Goal: Task Accomplishment & Management: Manage account settings

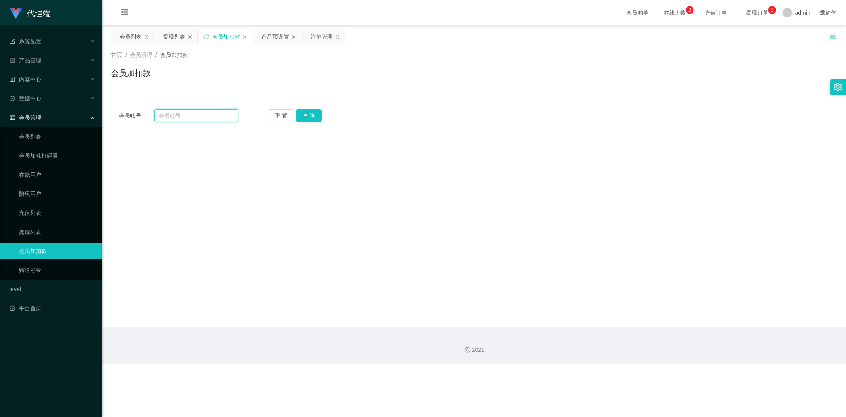
click at [195, 117] on input "text" at bounding box center [196, 115] width 85 height 13
paste input "1234567890"
type input "1234567890"
click at [310, 116] on button "查 询" at bounding box center [308, 115] width 25 height 13
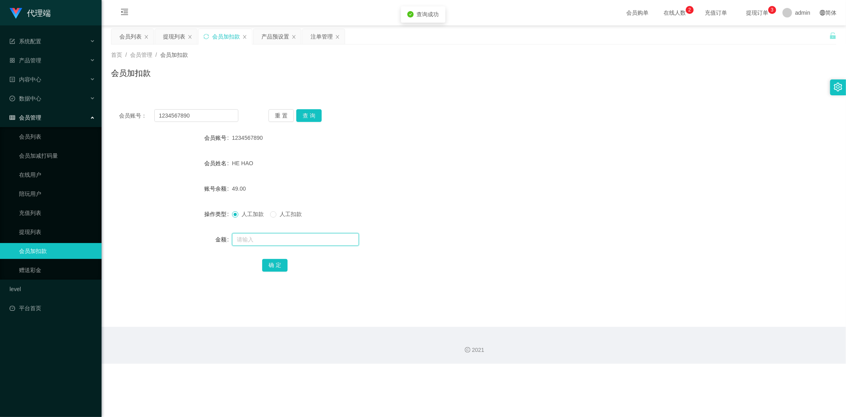
click at [240, 240] on input "text" at bounding box center [295, 239] width 127 height 13
type input "15"
click at [279, 261] on button "确 定" at bounding box center [274, 265] width 25 height 13
click at [636, 190] on div "64.00" at bounding box center [443, 189] width 423 height 16
drag, startPoint x: 200, startPoint y: 118, endPoint x: 0, endPoint y: 86, distance: 202.5
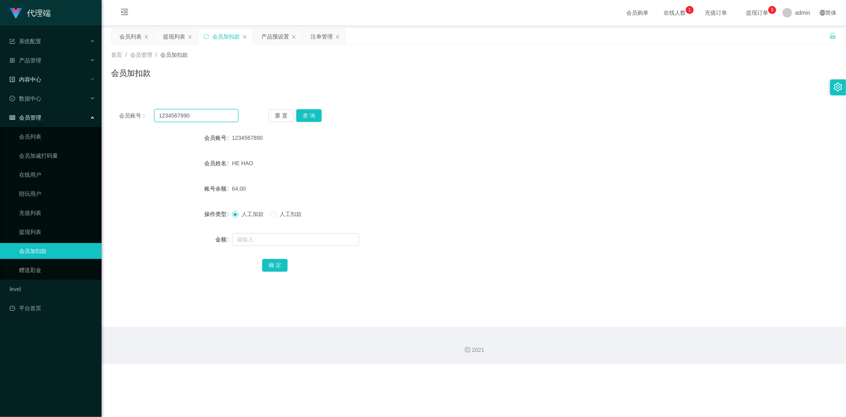
click at [0, 86] on section "代理端 系统配置 系统配置列表 管理员列表 管理员分组 systemPays 产品管理 产品列表 产品预设置 开奖记录 注单管理 即时注单 内容中心 数据中心…" at bounding box center [423, 181] width 846 height 363
paste input "REXCHAY"
type input "REXCHAY"
click at [313, 114] on button "查 询" at bounding box center [308, 115] width 25 height 13
click at [255, 240] on input "text" at bounding box center [295, 239] width 127 height 13
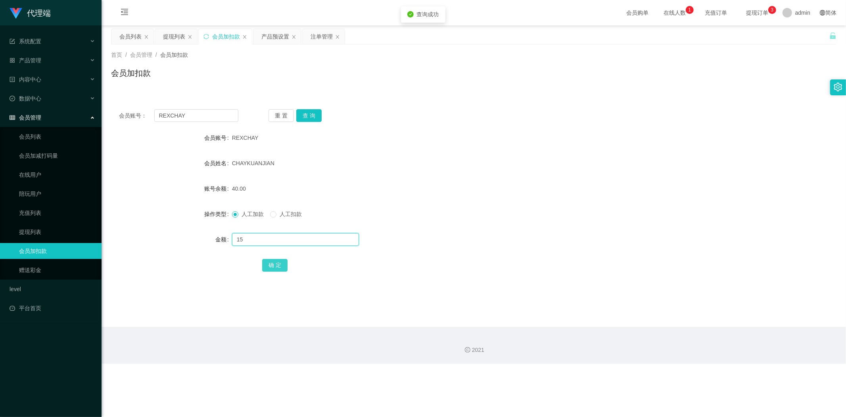
type input "15"
click at [282, 268] on button "确 定" at bounding box center [274, 265] width 25 height 13
click at [639, 179] on form "会员账号 REXCHAY 会员姓名 [PERSON_NAME] 账号余额 55.00 操作类型 人工加款 人工扣款 金额 确 定" at bounding box center [474, 201] width 726 height 143
click at [746, 104] on div "会员账号： REXCHAY 重 置 查 询 会员账号 REXCHAY 会员姓名 [PERSON_NAME] 账号余额 55.00 操作类型 人工加款 人工扣款…" at bounding box center [474, 195] width 726 height 189
drag, startPoint x: 212, startPoint y: 113, endPoint x: 0, endPoint y: 92, distance: 213.2
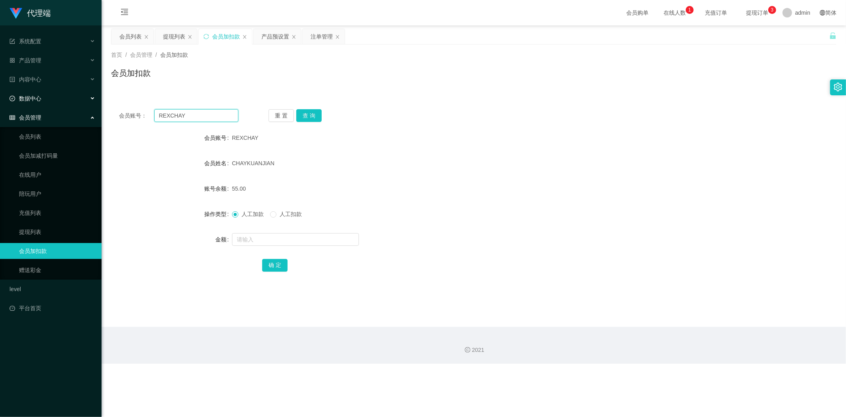
click at [0, 92] on section "代理端 系统配置 系统配置列表 管理员列表 管理员分组 systemPays 产品管理 产品列表 产品预设置 开奖记录 注单管理 即时注单 内容中心 数据中心…" at bounding box center [423, 181] width 846 height 363
paste input "tb351277559732"
type input "tb351277559732"
click at [310, 115] on button "查 询" at bounding box center [308, 115] width 25 height 13
click at [248, 236] on input "text" at bounding box center [295, 239] width 127 height 13
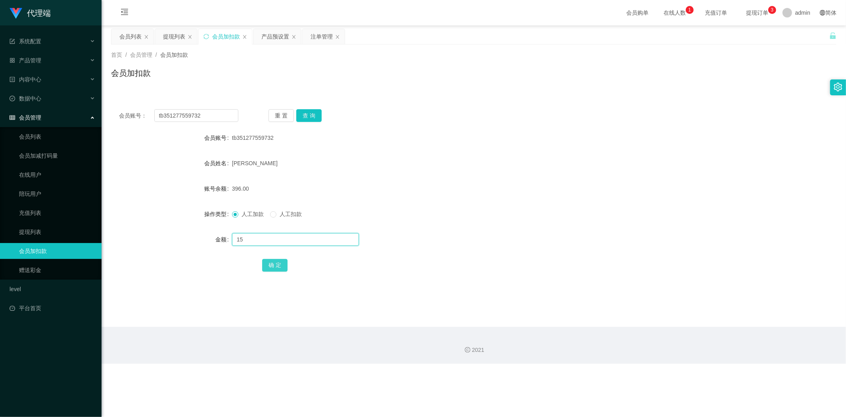
type input "15"
click at [266, 261] on button "确 定" at bounding box center [274, 265] width 25 height 13
click at [517, 213] on div "人工加款 人工扣款" at bounding box center [443, 214] width 423 height 16
drag, startPoint x: 211, startPoint y: 116, endPoint x: 0, endPoint y: 88, distance: 213.3
click at [0, 87] on section "代理端 系统配置 系统配置列表 管理员列表 管理员分组 systemPays 产品管理 产品列表 产品预设置 开奖记录 注单管理 即时注单 内容中心 数据中心…" at bounding box center [423, 181] width 846 height 363
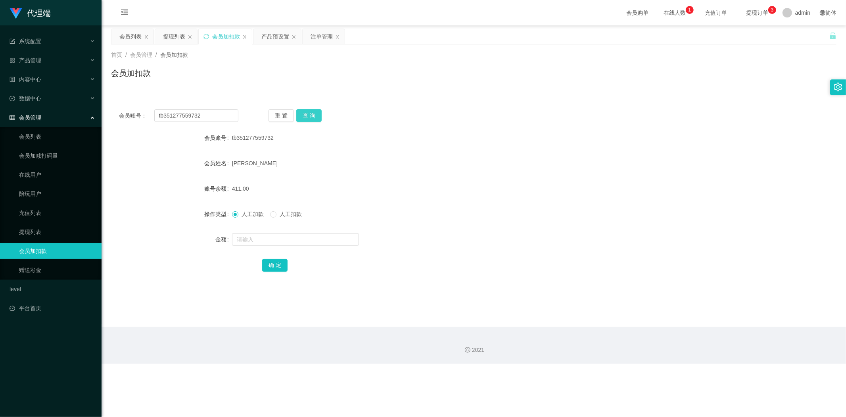
click at [306, 113] on button "查 询" at bounding box center [308, 115] width 25 height 13
click at [360, 92] on div "会员账号： tb351277559732 重 置 查 询 会员账号 tb351277559732 会员姓名 [PERSON_NAME] 账号余额 411.00…" at bounding box center [474, 191] width 726 height 198
click at [170, 34] on div "提现列表" at bounding box center [174, 36] width 22 height 15
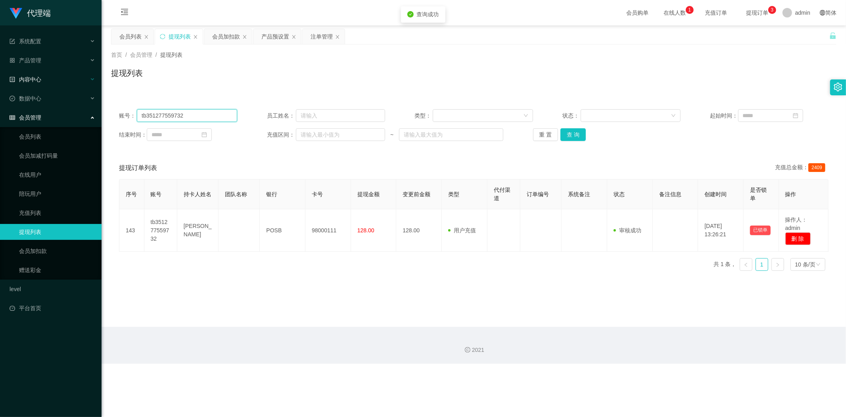
drag, startPoint x: 202, startPoint y: 116, endPoint x: 0, endPoint y: 82, distance: 205.3
click at [0, 82] on section "代理端 系统配置 系统配置列表 管理员列表 管理员分组 systemPays 产品管理 产品列表 产品预设置 开奖记录 注单管理 即时注单 内容中心 数据中心…" at bounding box center [423, 181] width 846 height 363
click at [573, 133] on button "查 询" at bounding box center [573, 134] width 25 height 13
click at [751, 73] on div "提现列表" at bounding box center [474, 76] width 726 height 18
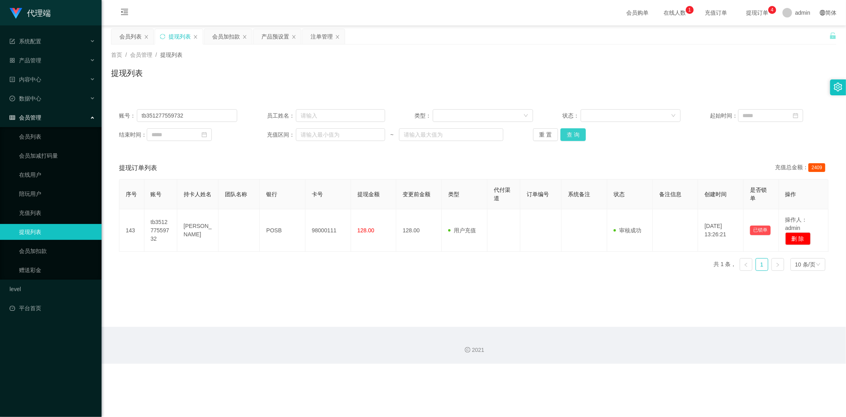
click at [573, 134] on button "查 询" at bounding box center [573, 134] width 25 height 13
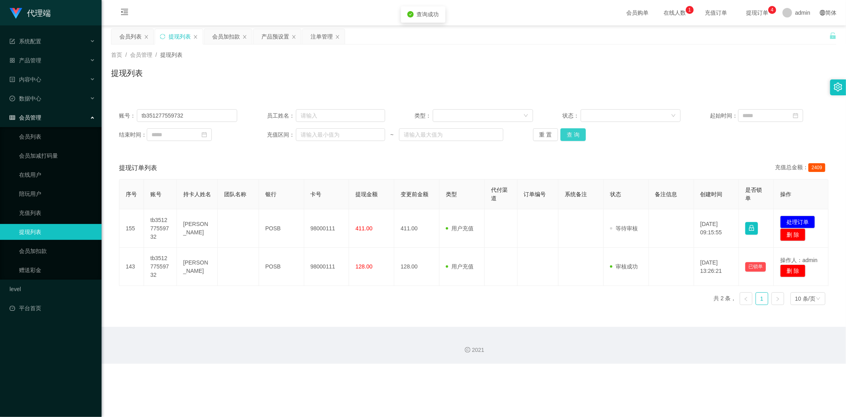
click at [573, 134] on button "查 询" at bounding box center [573, 134] width 25 height 13
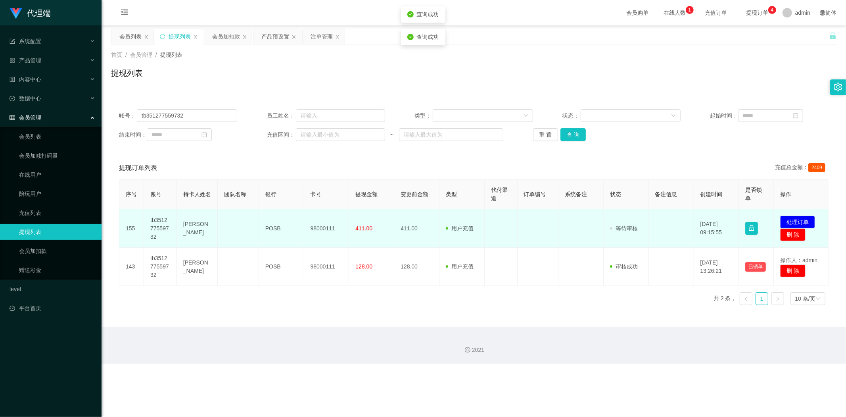
click at [325, 228] on td "98000111" at bounding box center [326, 228] width 45 height 38
copy td "98000111"
click at [791, 219] on button "处理订单" at bounding box center [797, 221] width 35 height 13
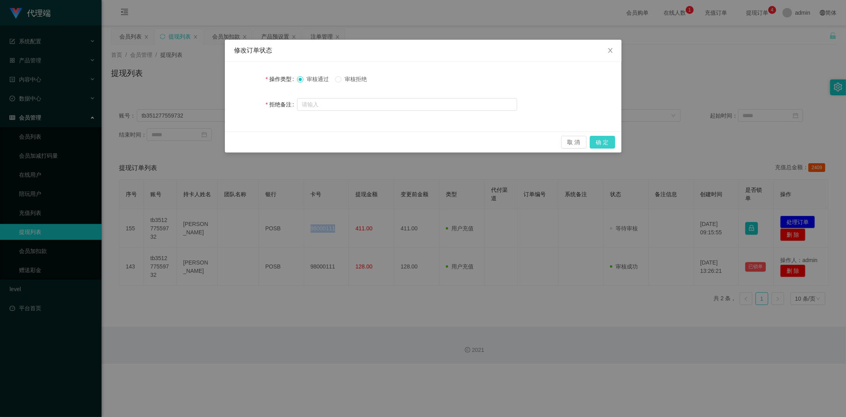
click at [603, 143] on button "确 定" at bounding box center [602, 142] width 25 height 13
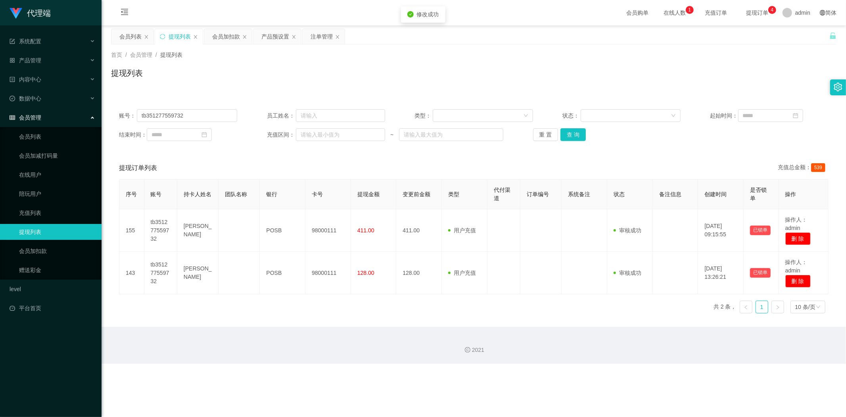
click at [704, 92] on div "账号： tb351277559732 员工姓名： 类型： 状态： 起始时间： 结束时间： 充值区间： ~ 重 置 查 询 提现订单列表 充值总金额： 539 …" at bounding box center [474, 206] width 726 height 228
click at [220, 38] on div "会员加扣款" at bounding box center [226, 36] width 28 height 15
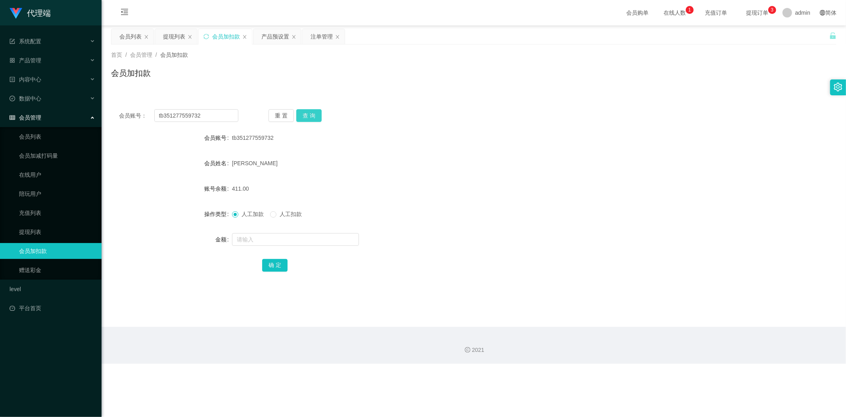
click at [306, 113] on button "查 询" at bounding box center [308, 115] width 25 height 13
click at [245, 239] on input "text" at bounding box center [295, 239] width 127 height 13
type input "8"
click at [274, 265] on button "确 定" at bounding box center [274, 265] width 25 height 13
click at [663, 141] on div "会员账号 tb351277559732" at bounding box center [474, 138] width 726 height 16
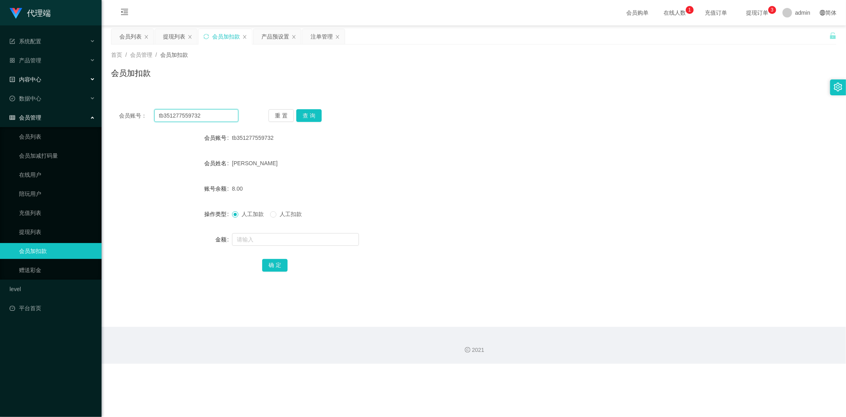
click at [0, 83] on section "代理端 系统配置 系统配置列表 管理员列表 管理员分组 systemPays 产品管理 产品列表 产品预设置 开奖记录 注单管理 即时注单 内容中心 数据中心…" at bounding box center [423, 181] width 846 height 363
paste input "REXCHAY"
type input "REXCHAY"
click at [302, 114] on button "查 询" at bounding box center [308, 115] width 25 height 13
drag, startPoint x: 238, startPoint y: 240, endPoint x: 238, endPoint y: 248, distance: 7.2
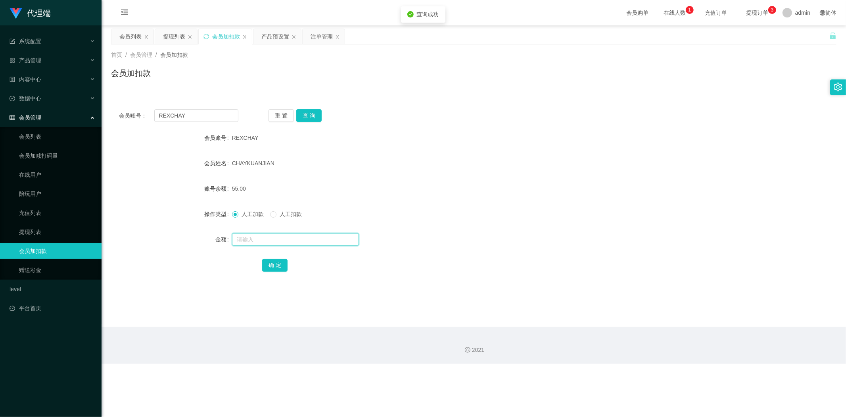
click at [238, 240] on input "text" at bounding box center [295, 239] width 127 height 13
type input "1"
click at [276, 265] on button "确 定" at bounding box center [274, 265] width 25 height 13
click at [580, 195] on div "56.00" at bounding box center [443, 189] width 423 height 16
click at [0, 98] on section "代理端 系统配置 系统配置列表 管理员列表 管理员分组 systemPays 产品管理 产品列表 产品预设置 开奖记录 注单管理 即时注单 内容中心 数据中心…" at bounding box center [423, 181] width 846 height 363
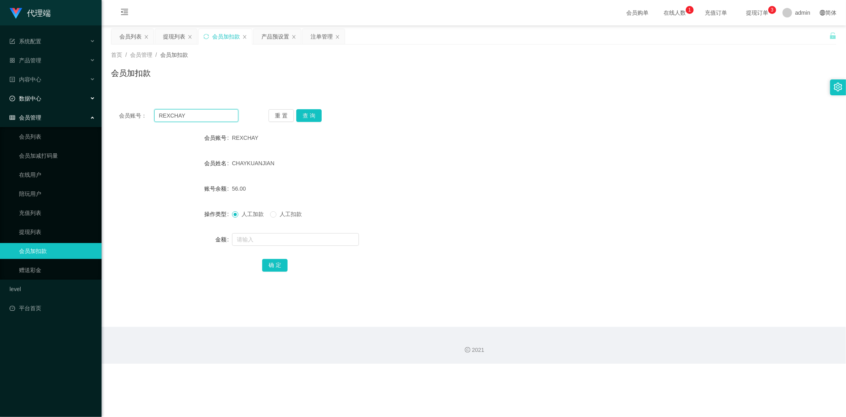
paste input "1234567890"
type input "1234567890"
click at [313, 119] on button "查 询" at bounding box center [308, 115] width 25 height 13
click at [249, 238] on input "text" at bounding box center [295, 239] width 127 height 13
type input "1"
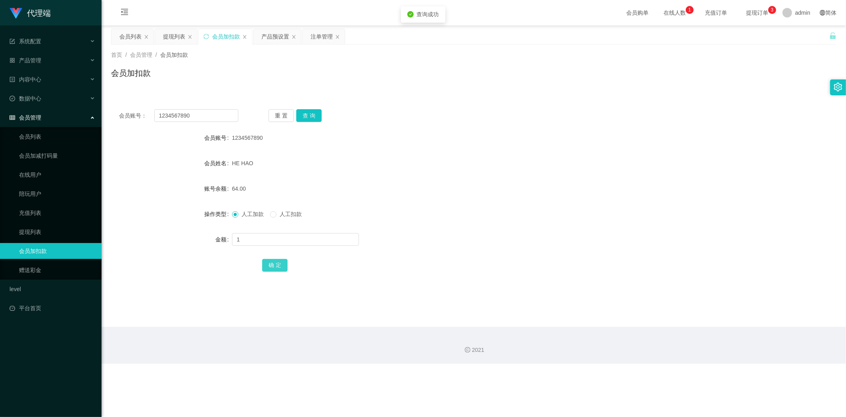
click at [277, 263] on button "确 定" at bounding box center [274, 265] width 25 height 13
click at [559, 204] on form "会员账号 1234567890 会员姓名 HE HAO 账号余额 65.00 操作类型 人工加款 人工扣款 金额 确 定" at bounding box center [474, 201] width 726 height 143
drag, startPoint x: 205, startPoint y: 113, endPoint x: 0, endPoint y: 70, distance: 209.2
click at [0, 70] on section "代理端 系统配置 系统配置列表 管理员列表 管理员分组 systemPays 产品管理 产品列表 产品预设置 开奖记录 注单管理 即时注单 内容中心 数据中心…" at bounding box center [423, 181] width 846 height 363
paste input "tb351277559732"
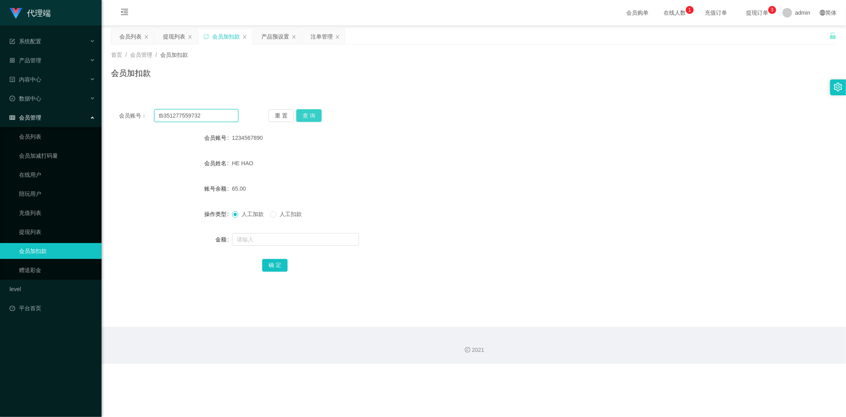
type input "tb351277559732"
click at [313, 114] on button "查 询" at bounding box center [308, 115] width 25 height 13
click at [250, 240] on input "text" at bounding box center [295, 239] width 127 height 13
type input "8"
click at [275, 262] on button "确 定" at bounding box center [274, 265] width 25 height 13
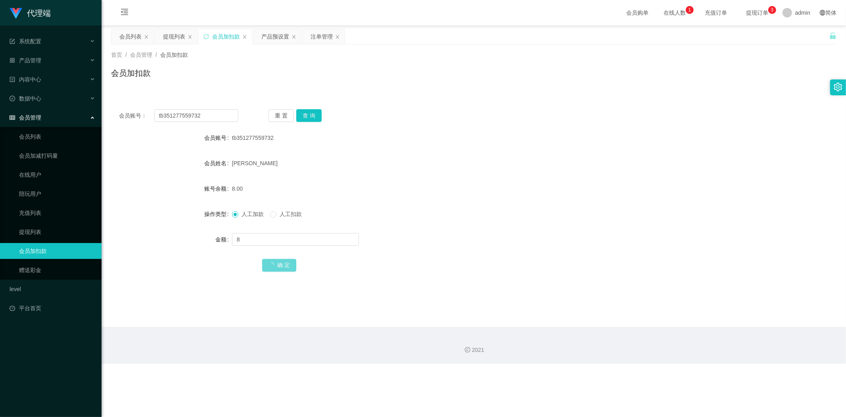
drag, startPoint x: 545, startPoint y: 255, endPoint x: 646, endPoint y: 223, distance: 105.5
click at [546, 255] on form "会员账号 tb351277559732 会员姓名 [PERSON_NAME] 账号余额 8.00 操作类型 人工加款 人工扣款 金额 8 确 定" at bounding box center [474, 201] width 726 height 143
drag, startPoint x: 0, startPoint y: 93, endPoint x: 109, endPoint y: 76, distance: 110.5
click at [0, 65] on section "代理端 系统配置 系统配置列表 管理员列表 管理员分组 systemPays 产品管理 产品列表 产品预设置 开奖记录 注单管理 即时注单 内容中心 数据中心…" at bounding box center [423, 181] width 846 height 363
paste input "1234567890"
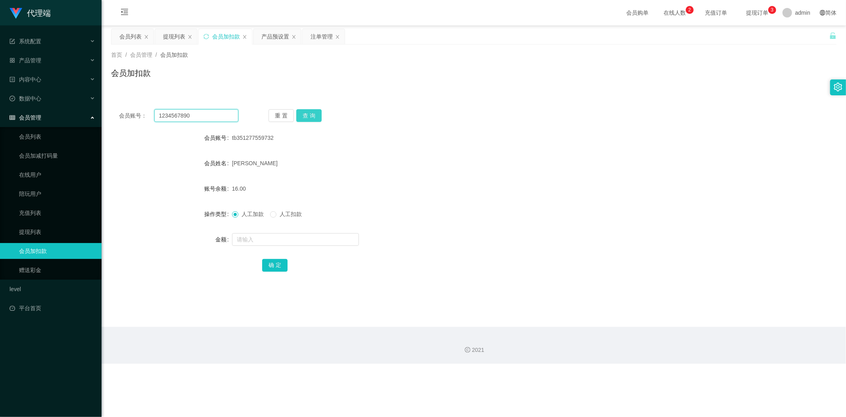
type input "1234567890"
click at [303, 113] on button "查 询" at bounding box center [308, 115] width 25 height 13
click at [302, 113] on button "查 询" at bounding box center [308, 115] width 25 height 13
click at [394, 105] on div "会员账号： 1234567890 重 置 查 询 会员账号 1234567890 会员姓名 HE HAO 账号余额 65.00 操作类型 人工加款 人工扣款 …" at bounding box center [474, 195] width 726 height 189
drag, startPoint x: 206, startPoint y: 116, endPoint x: 0, endPoint y: 97, distance: 207.2
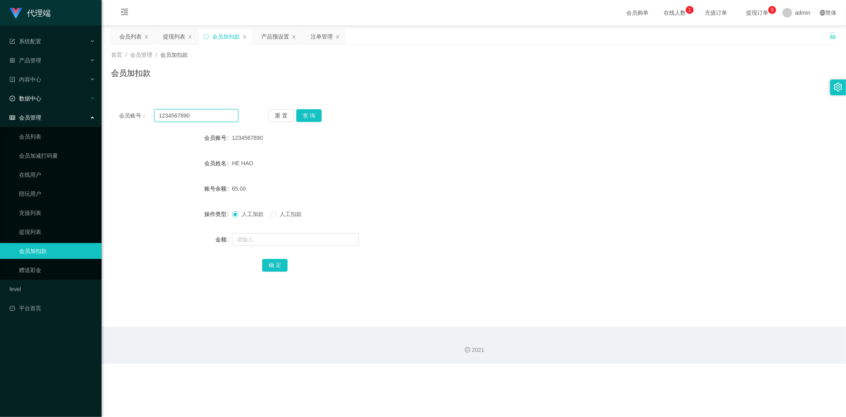
click at [0, 97] on section "代理端 系统配置 系统配置列表 管理员列表 管理员分组 systemPays 产品管理 产品列表 产品预设置 开奖记录 注单管理 即时注单 内容中心 数据中心…" at bounding box center [423, 181] width 846 height 363
click at [310, 111] on button "查 询" at bounding box center [308, 115] width 25 height 13
drag, startPoint x: 249, startPoint y: 237, endPoint x: 256, endPoint y: 234, distance: 7.5
click at [249, 237] on input "text" at bounding box center [295, 239] width 127 height 13
type input "1"
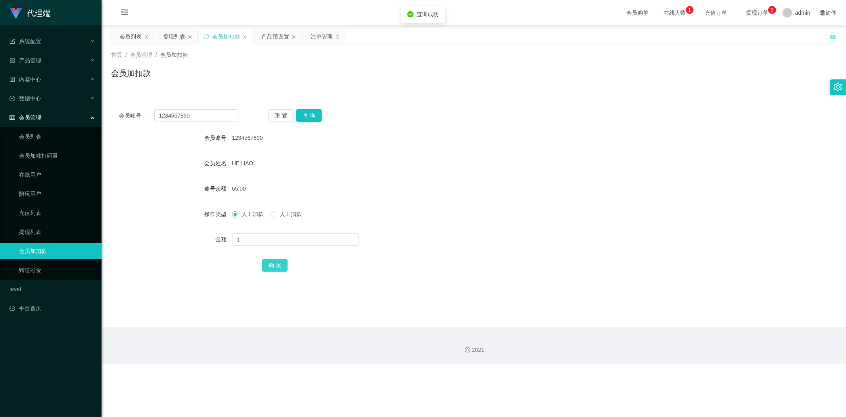
click at [265, 264] on button "确 定" at bounding box center [274, 265] width 25 height 13
click at [556, 199] on form "会员账号 1234567890 会员姓名 HE HAO 账号余额 66.00 操作类型 人工加款 人工扣款 金额 确 定" at bounding box center [474, 201] width 726 height 143
drag, startPoint x: 212, startPoint y: 114, endPoint x: 0, endPoint y: 88, distance: 213.9
click at [0, 88] on section "代理端 系统配置 系统配置列表 管理员列表 管理员分组 systemPays 产品管理 产品列表 产品预设置 开奖记录 注单管理 即时注单 内容中心 数据中心…" at bounding box center [423, 181] width 846 height 363
paste input "tb351277559732"
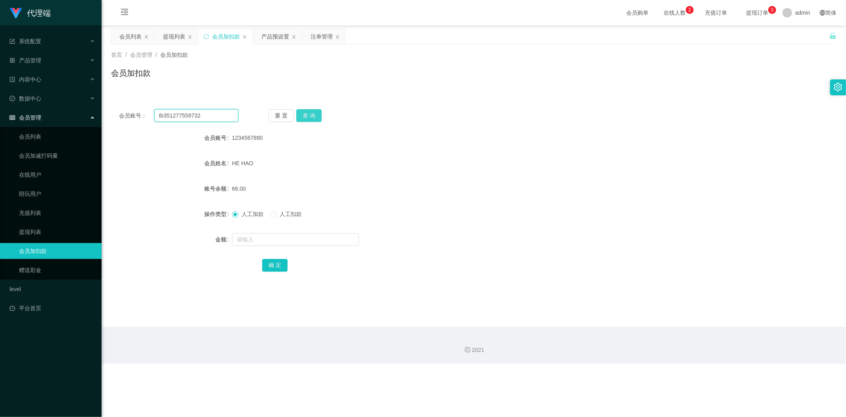
type input "tb351277559732"
click at [302, 117] on button "查 询" at bounding box center [308, 115] width 25 height 13
click at [511, 122] on div "会员账号： tb351277559732 重 置 查 询 会员账号 1234567890 会员姓名 HE HAO 账号余额 66.00 操作类型 人工加款 人…" at bounding box center [474, 195] width 726 height 189
click at [545, 110] on div "会员账号： tb351277559732 重 置 查 询" at bounding box center [474, 115] width 726 height 13
click at [359, 205] on form "会员账号 tb351277559732 会员姓名 [PERSON_NAME] 账号余额 16.00 操作类型 人工加款 人工扣款 金额 确 定" at bounding box center [474, 201] width 726 height 143
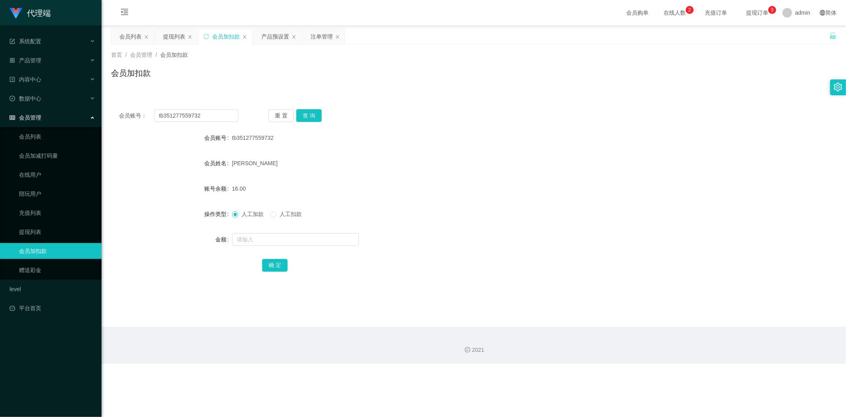
click at [211, 75] on div "会员加扣款" at bounding box center [474, 76] width 726 height 18
click at [133, 36] on div "会员列表" at bounding box center [130, 36] width 22 height 15
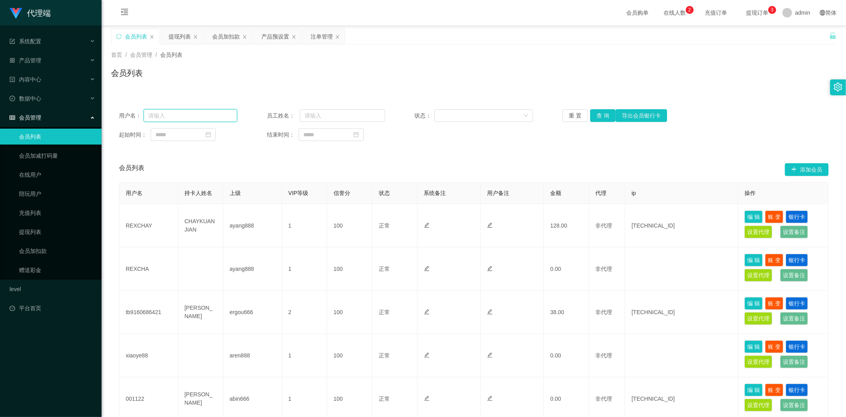
click at [208, 114] on input "text" at bounding box center [191, 115] width 94 height 13
paste input "tb351277559732"
click at [595, 113] on button "查 询" at bounding box center [602, 115] width 25 height 13
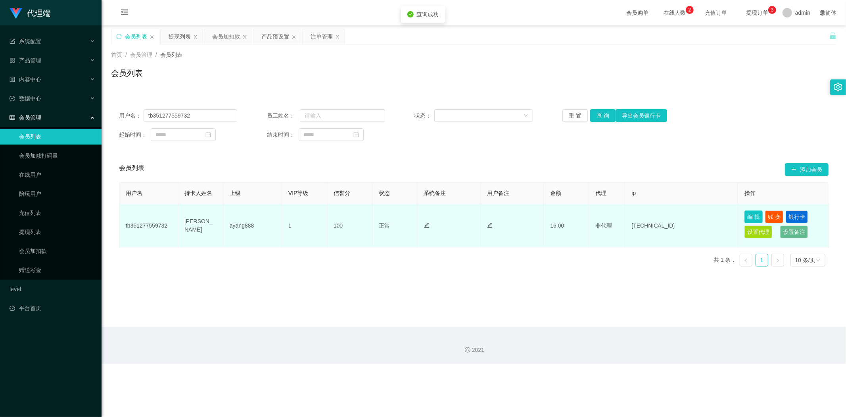
click at [748, 215] on button "编 辑" at bounding box center [754, 216] width 18 height 13
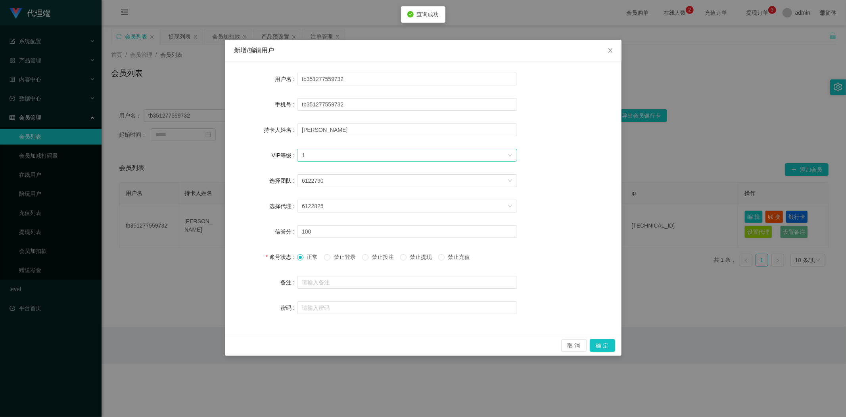
click at [446, 150] on div "选择VIP等级 1" at bounding box center [405, 155] width 206 height 12
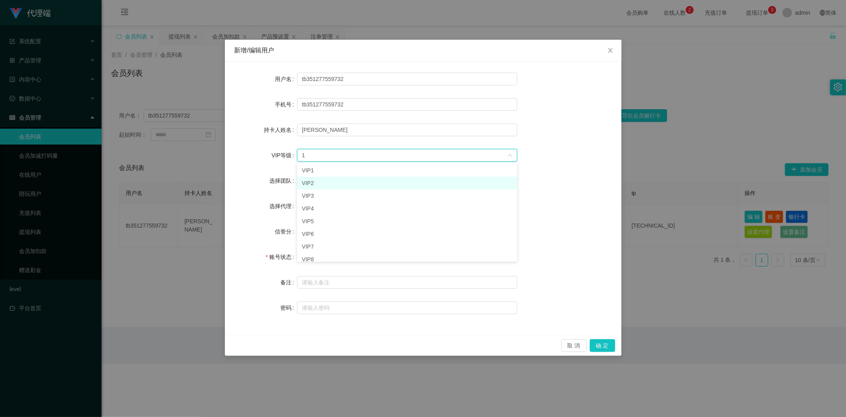
click at [328, 181] on li "VIP2" at bounding box center [407, 183] width 220 height 13
click at [598, 340] on button "确 定" at bounding box center [602, 345] width 25 height 13
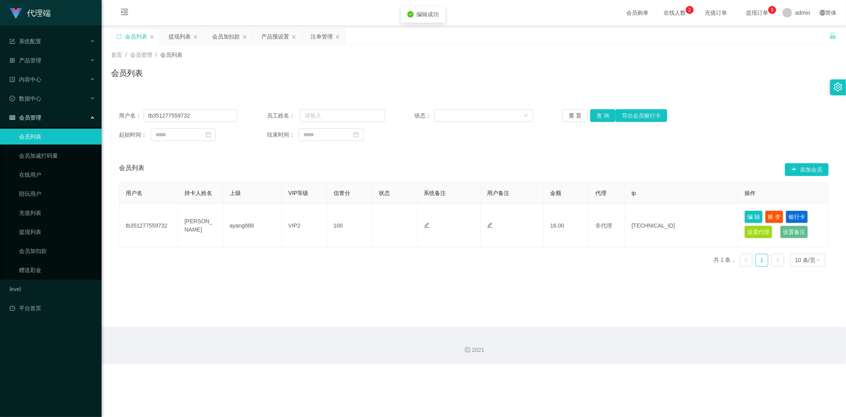
click at [753, 166] on div "会员列表 添加会员" at bounding box center [474, 169] width 710 height 25
drag, startPoint x: 0, startPoint y: 97, endPoint x: 50, endPoint y: 77, distance: 53.9
click at [0, 77] on section "代理端 系统配置 系统配置列表 管理员列表 管理员分组 systemPays 产品管理 产品列表 产品预设置 开奖记录 注单管理 即时注单 内容中心 数据中心…" at bounding box center [423, 181] width 846 height 363
paste input "REXCHAY"
type input "REXCHAY"
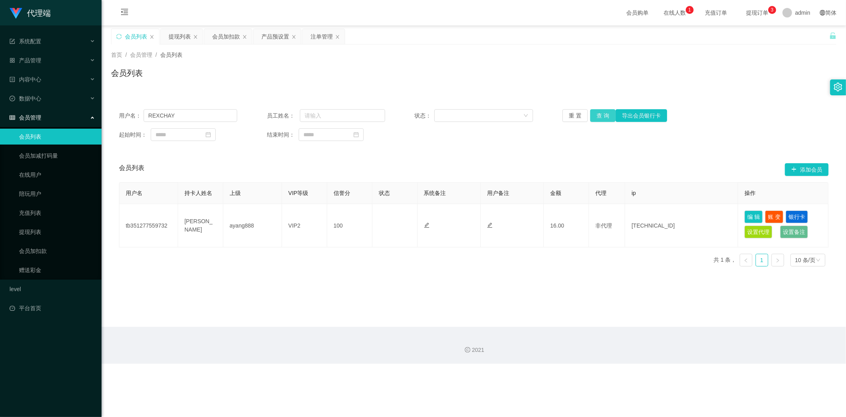
click at [591, 112] on button "查 询" at bounding box center [602, 115] width 25 height 13
click at [229, 38] on div "会员加扣款" at bounding box center [226, 36] width 28 height 15
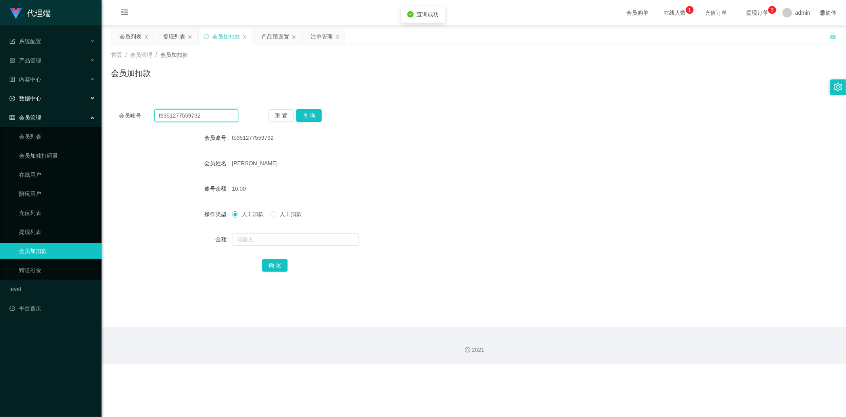
drag, startPoint x: 0, startPoint y: 92, endPoint x: 101, endPoint y: 94, distance: 101.2
click at [0, 86] on section "代理端 系统配置 系统配置列表 管理员列表 管理员分组 systemPays 产品管理 产品列表 产品预设置 开奖记录 注单管理 即时注单 内容中心 数据中心…" at bounding box center [423, 181] width 846 height 363
paste input "REXCHAY"
type input "REXCHAY"
click at [307, 117] on button "查 询" at bounding box center [308, 115] width 25 height 13
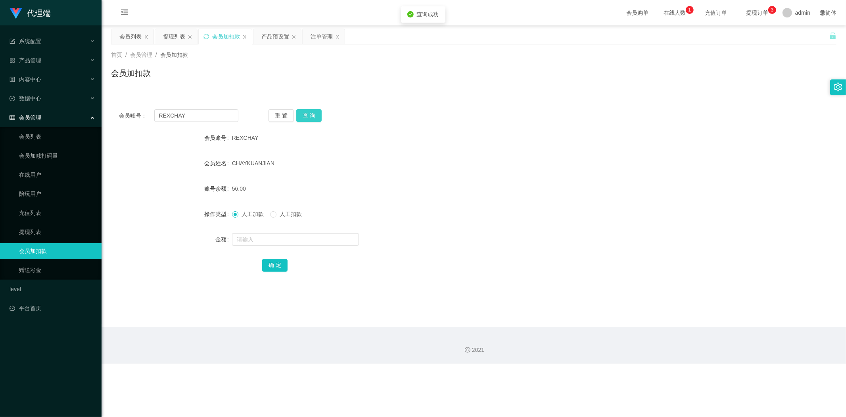
click at [307, 117] on button "查 询" at bounding box center [308, 115] width 25 height 13
click at [643, 120] on div "会员账号： REXCHAY 重 置 查 询" at bounding box center [474, 115] width 726 height 13
click at [171, 41] on div "提现列表" at bounding box center [174, 36] width 22 height 15
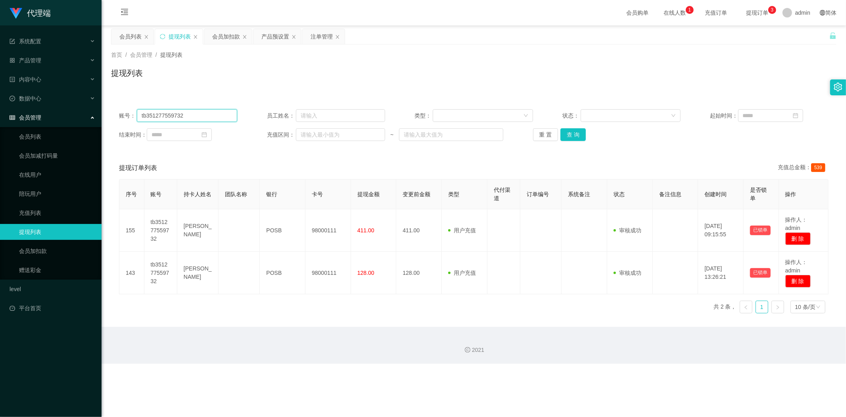
drag, startPoint x: 198, startPoint y: 116, endPoint x: 0, endPoint y: 110, distance: 198.5
click at [0, 110] on section "代理端 系统配置 系统配置列表 管理员列表 管理员分组 systemPays 产品管理 产品列表 产品预设置 开奖记录 注单管理 即时注单 内容中心 数据中心…" at bounding box center [423, 181] width 846 height 363
paste input "REXCHAY"
type input "REXCHAY"
click at [571, 133] on button "查 询" at bounding box center [573, 134] width 25 height 13
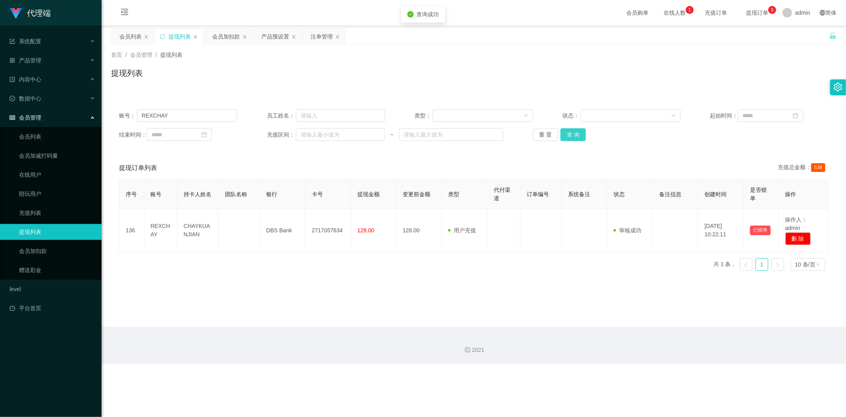
click at [571, 133] on button "查 询" at bounding box center [573, 134] width 25 height 13
click at [299, 68] on div "提现列表" at bounding box center [474, 76] width 726 height 18
click at [219, 40] on div "会员加扣款" at bounding box center [226, 36] width 28 height 15
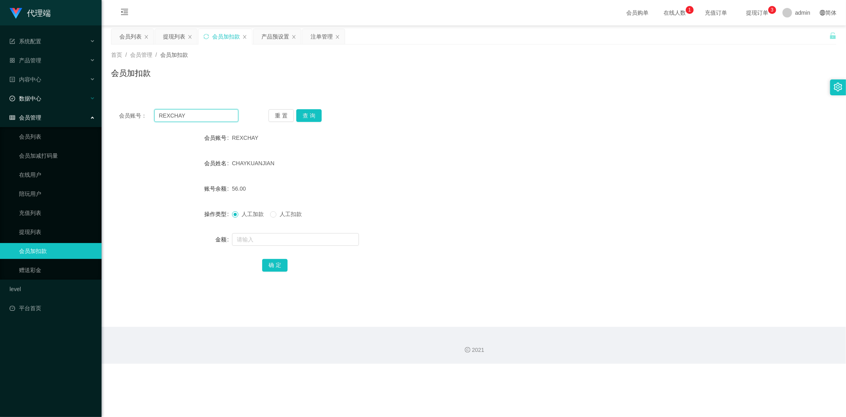
drag, startPoint x: 209, startPoint y: 114, endPoint x: 0, endPoint y: 98, distance: 209.3
click at [0, 98] on section "代理端 系统配置 系统配置列表 管理员列表 管理员分组 systemPays 产品管理 产品列表 产品预设置 开奖记录 注单管理 即时注单 内容中心 数据中心…" at bounding box center [423, 181] width 846 height 363
click at [304, 114] on button "查 询" at bounding box center [308, 115] width 25 height 13
click at [37, 212] on link "充值列表" at bounding box center [57, 213] width 76 height 16
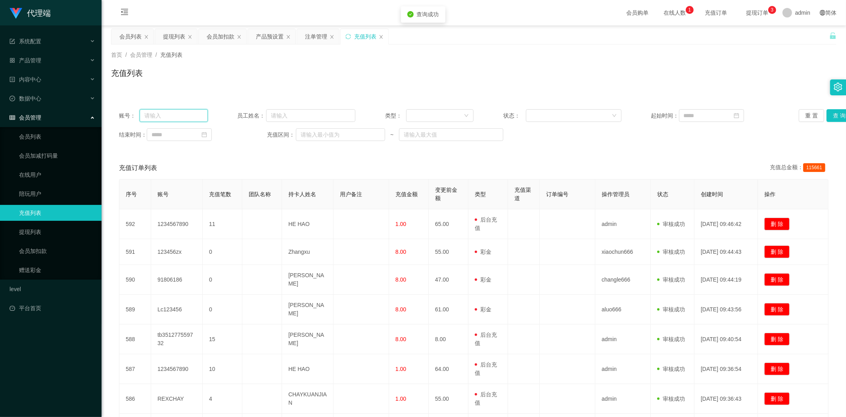
click at [181, 112] on input "text" at bounding box center [174, 115] width 68 height 13
paste input "REXCHAY"
type input "REXCHAY"
click at [831, 113] on button "查 询" at bounding box center [839, 115] width 25 height 13
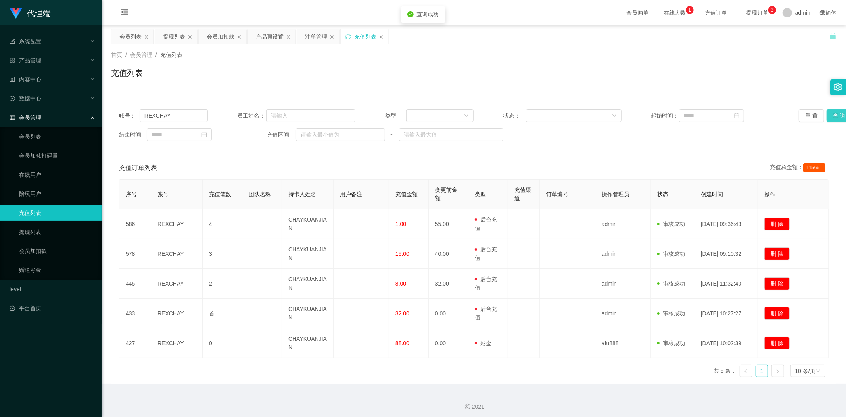
click at [831, 113] on button "查 询" at bounding box center [839, 115] width 25 height 13
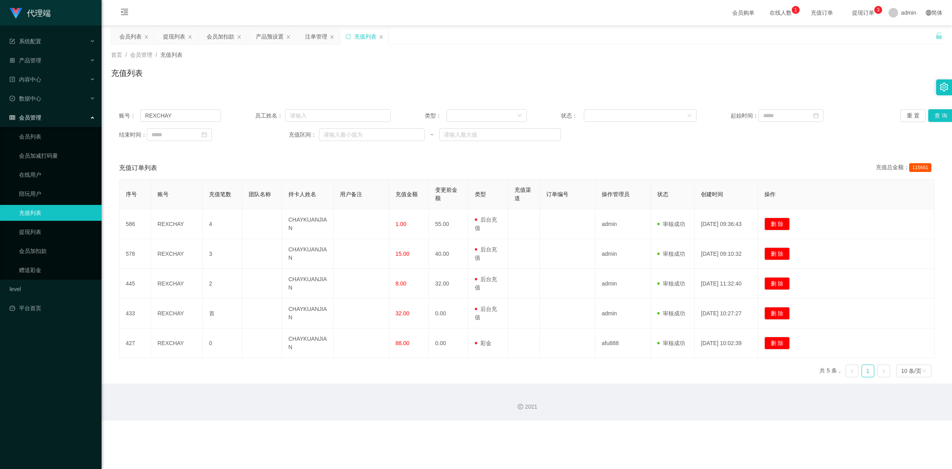
click at [740, 69] on div "充值列表" at bounding box center [527, 76] width 832 height 18
click at [212, 42] on div "会员加扣款" at bounding box center [221, 36] width 28 height 15
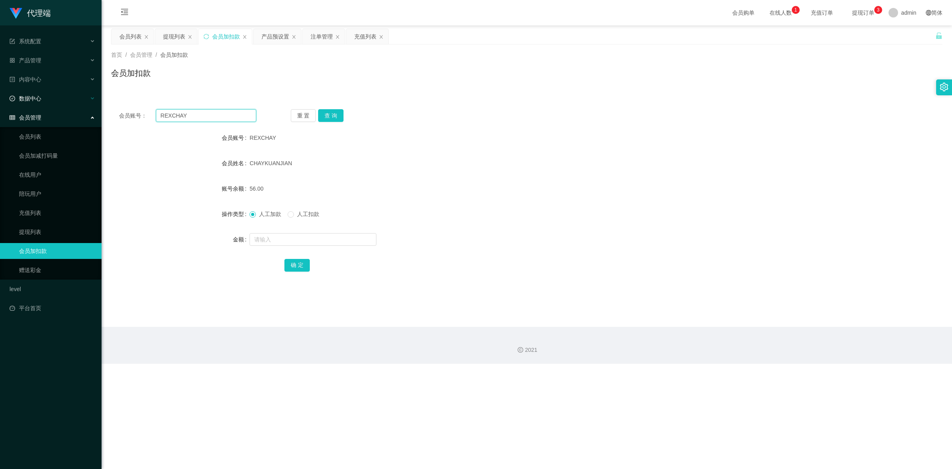
drag, startPoint x: 215, startPoint y: 119, endPoint x: 0, endPoint y: 104, distance: 216.0
click at [0, 104] on section "代理端 系统配置 系统配置列表 管理员列表 管理员分组 systemPays 产品管理 产品列表 产品预设置 开奖记录 注单管理 即时注单 内容中心 数据中心…" at bounding box center [476, 181] width 952 height 363
paste input "tb351277559732"
type input "tb351277559732"
click at [343, 110] on div "重 置 查 询" at bounding box center [359, 115] width 137 height 13
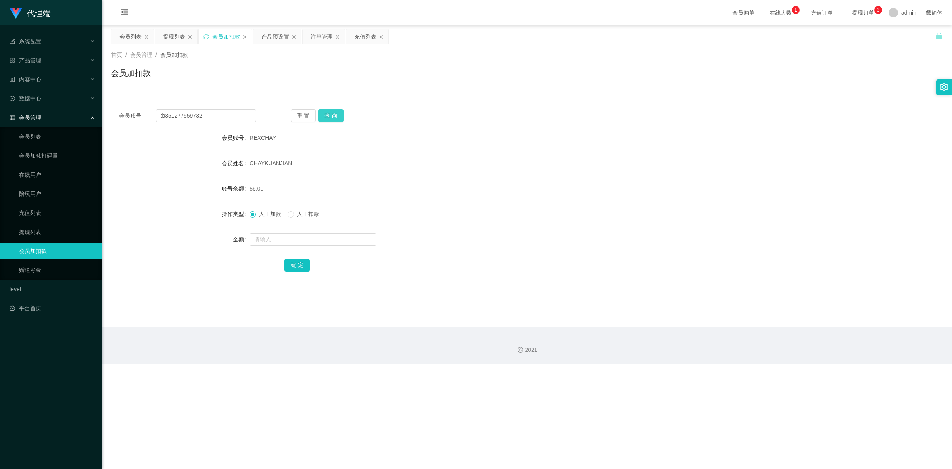
click at [333, 112] on button "查 询" at bounding box center [330, 115] width 25 height 13
click at [256, 238] on input "text" at bounding box center [313, 239] width 127 height 13
type input "38"
click at [297, 262] on button "确 定" at bounding box center [296, 265] width 25 height 13
click at [635, 196] on div "54.00" at bounding box center [492, 189] width 485 height 16
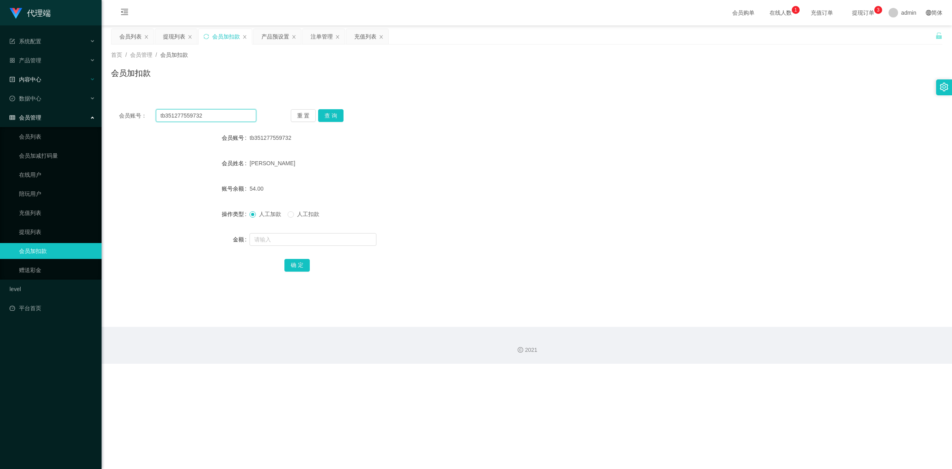
drag, startPoint x: 0, startPoint y: 80, endPoint x: 4, endPoint y: 79, distance: 4.0
click at [0, 79] on section "代理端 系统配置 系统配置列表 管理员列表 管理员分组 systemPays 产品管理 产品列表 产品预设置 开奖记录 注单管理 即时注单 内容中心 数据中心…" at bounding box center [476, 181] width 952 height 363
paste input "1234567890"
type input "1234567890"
click at [356, 34] on div "充值列表" at bounding box center [365, 36] width 22 height 15
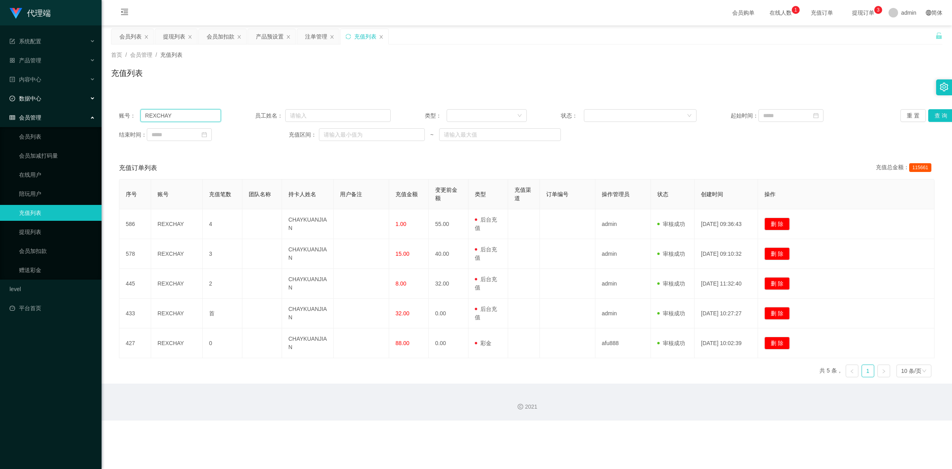
drag, startPoint x: 208, startPoint y: 114, endPoint x: 0, endPoint y: 96, distance: 209.1
click at [0, 96] on section "代理端 系统配置 系统配置列表 管理员列表 管理员分组 systemPays 产品管理 产品列表 产品预设置 开奖记录 注单管理 即时注单 内容中心 数据中心…" at bounding box center [476, 210] width 952 height 420
paste input "1234567890"
type input "1234567890"
click at [846, 115] on button "查 询" at bounding box center [940, 115] width 25 height 13
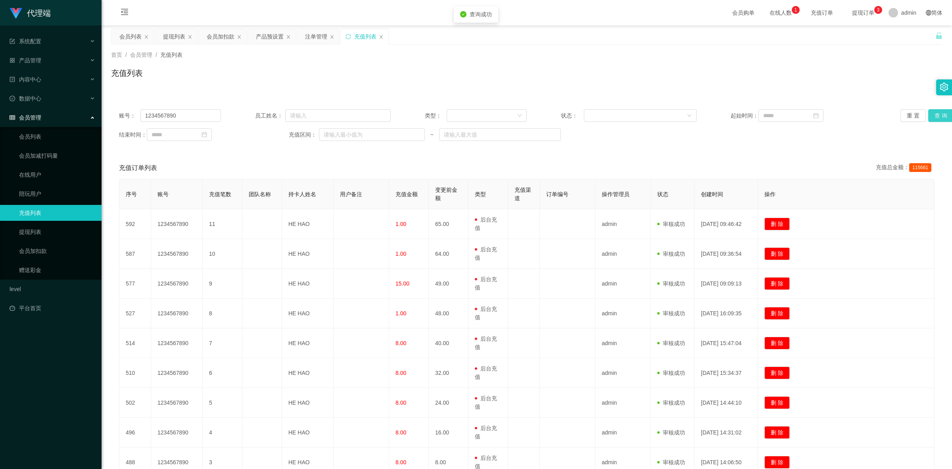
click at [846, 115] on button "查 询" at bounding box center [940, 115] width 25 height 13
click at [806, 87] on div "首页 / 会员管理 / 充值列表 / 充值列表" at bounding box center [527, 67] width 851 height 47
click at [220, 40] on div "会员加扣款" at bounding box center [221, 36] width 28 height 15
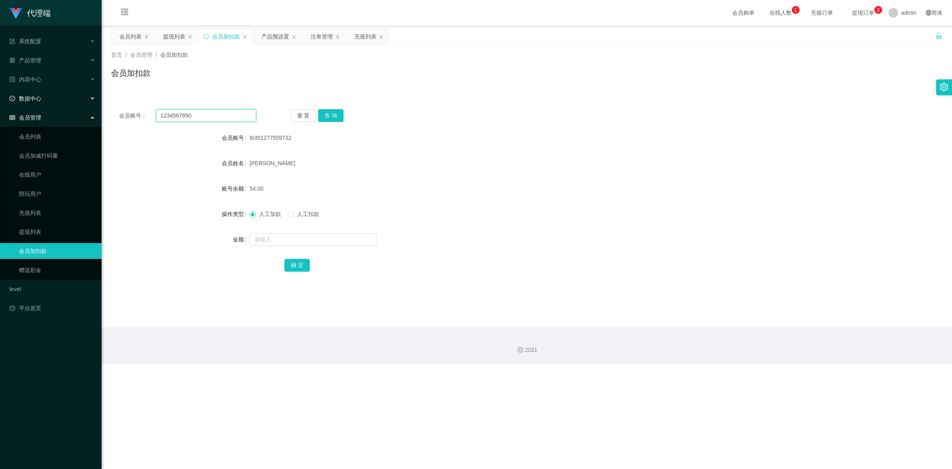
drag, startPoint x: 0, startPoint y: 110, endPoint x: 0, endPoint y: 95, distance: 15.1
click at [0, 96] on section "代理端 系统配置 系统配置列表 管理员列表 管理员分组 systemPays 产品管理 产品列表 产品预设置 开奖记录 注单管理 即时注单 内容中心 数据中心…" at bounding box center [476, 181] width 952 height 363
paste input "REXCHAY"
type input "REXCHAY"
click at [331, 116] on button "查 询" at bounding box center [330, 115] width 25 height 13
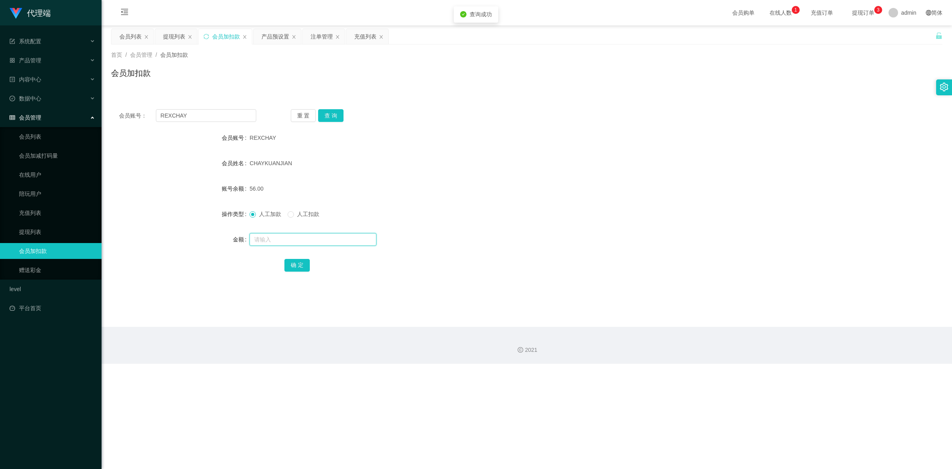
click at [261, 236] on input "text" at bounding box center [313, 239] width 127 height 13
type input "1"
click at [299, 262] on button "确 定" at bounding box center [296, 265] width 25 height 13
click at [659, 182] on div "57.00" at bounding box center [492, 189] width 485 height 16
drag, startPoint x: 191, startPoint y: 110, endPoint x: 0, endPoint y: 77, distance: 193.9
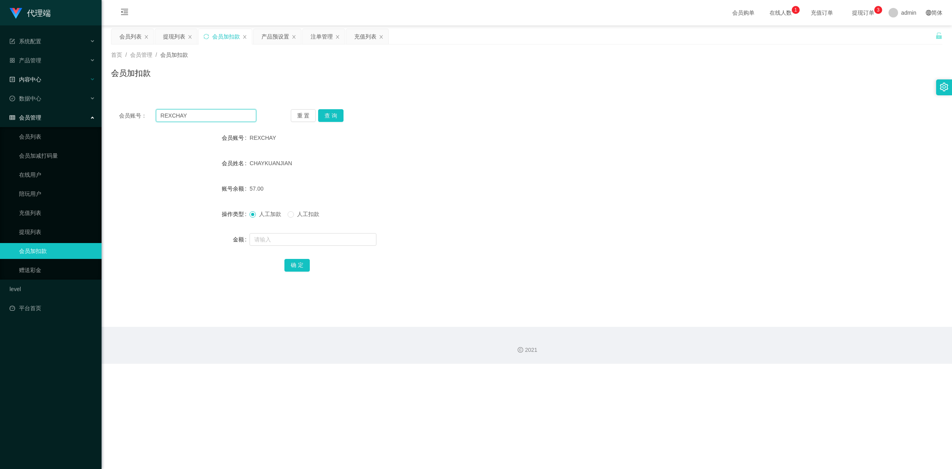
click at [0, 77] on section "代理端 系统配置 系统配置列表 管理员列表 管理员分组 systemPays 产品管理 产品列表 产品预设置 开奖记录 注单管理 即时注单 内容中心 数据中心…" at bounding box center [476, 181] width 952 height 363
paste input "1234567890"
type input "1234567890"
click at [334, 116] on button "查 询" at bounding box center [330, 115] width 25 height 13
click at [269, 238] on input "text" at bounding box center [313, 239] width 127 height 13
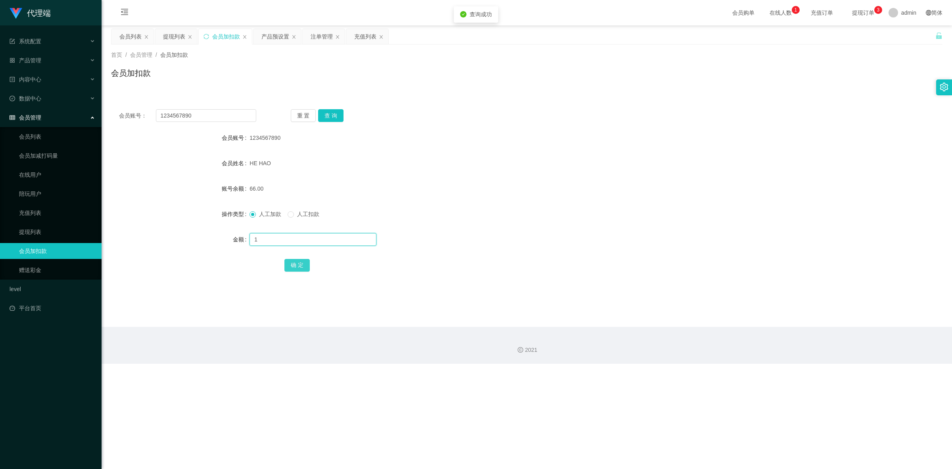
type input "1"
click at [300, 266] on button "确 定" at bounding box center [296, 265] width 25 height 13
click at [699, 197] on form "会员账号 1234567890 会员姓名 HE HAO 账号余额 67.00 操作类型 人工加款 人工扣款 金额 确 定" at bounding box center [527, 201] width 832 height 143
drag, startPoint x: 200, startPoint y: 111, endPoint x: 0, endPoint y: 90, distance: 201.5
click at [0, 90] on section "代理端 系统配置 系统配置列表 管理员列表 管理员分组 systemPays 产品管理 产品列表 产品预设置 开奖记录 注单管理 即时注单 内容中心 数据中心…" at bounding box center [476, 181] width 952 height 363
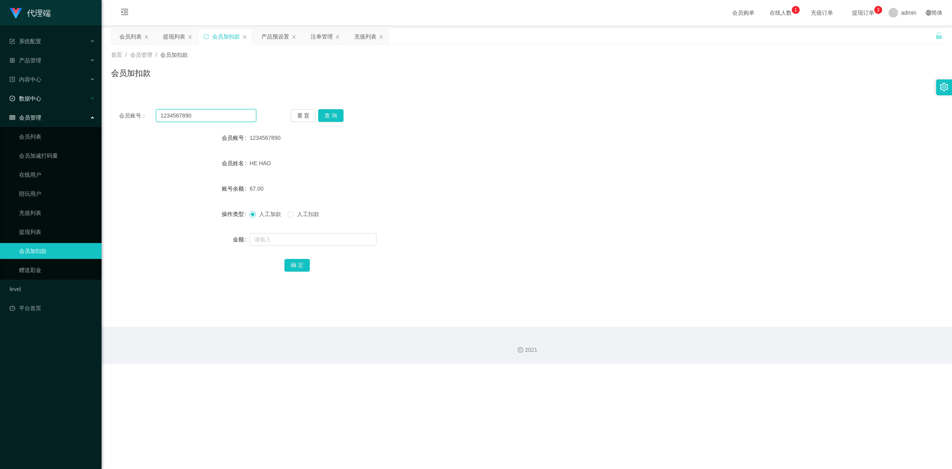
paste input "REXCHAY"
type input "REXCHAY"
click at [325, 114] on button "查 询" at bounding box center [330, 115] width 25 height 13
click at [254, 238] on input "text" at bounding box center [313, 239] width 127 height 13
type input "1"
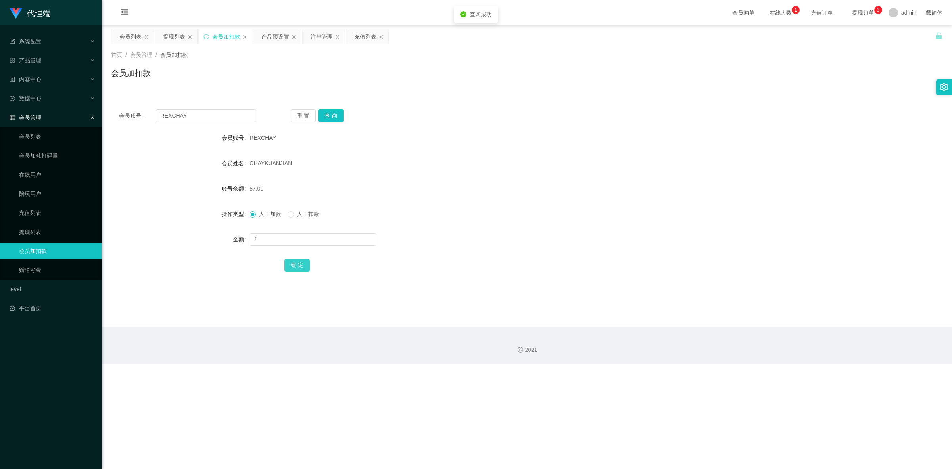
click at [299, 263] on button "确 定" at bounding box center [296, 265] width 25 height 13
drag, startPoint x: 601, startPoint y: 209, endPoint x: 849, endPoint y: 78, distance: 280.6
click at [615, 207] on div "人工加款 人工扣款" at bounding box center [492, 214] width 485 height 16
drag, startPoint x: 32, startPoint y: 100, endPoint x: 0, endPoint y: 90, distance: 33.5
click at [0, 90] on section "代理端 系统配置 系统配置列表 管理员列表 管理员分组 systemPays 产品管理 产品列表 产品预设置 开奖记录 注单管理 即时注单 内容中心 数据中心…" at bounding box center [476, 181] width 952 height 363
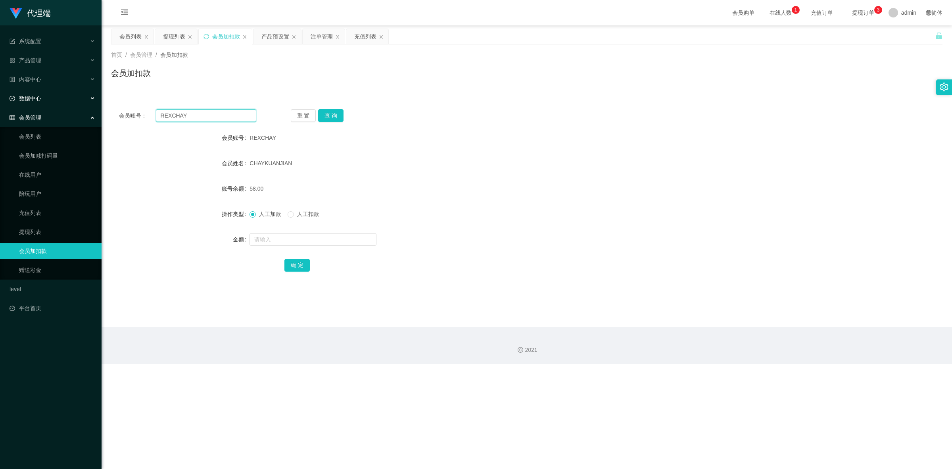
paste input "tb351277559732"
type input "tb351277559732"
click at [333, 113] on button "查 询" at bounding box center [330, 115] width 25 height 13
click at [259, 238] on input "text" at bounding box center [313, 239] width 127 height 13
type input "8"
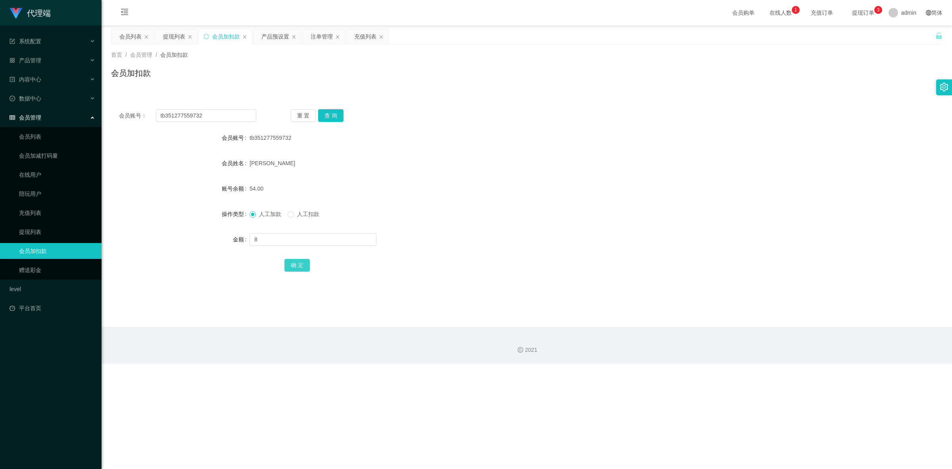
click at [294, 265] on button "确 定" at bounding box center [296, 265] width 25 height 13
drag, startPoint x: 715, startPoint y: 242, endPoint x: 776, endPoint y: 232, distance: 62.3
click at [715, 242] on div at bounding box center [492, 239] width 485 height 16
drag, startPoint x: 210, startPoint y: 111, endPoint x: 0, endPoint y: 94, distance: 211.0
click at [0, 94] on section "代理端 系统配置 系统配置列表 管理员列表 管理员分组 systemPays 产品管理 产品列表 产品预设置 开奖记录 注单管理 即时注单 内容中心 数据中心…" at bounding box center [476, 181] width 952 height 363
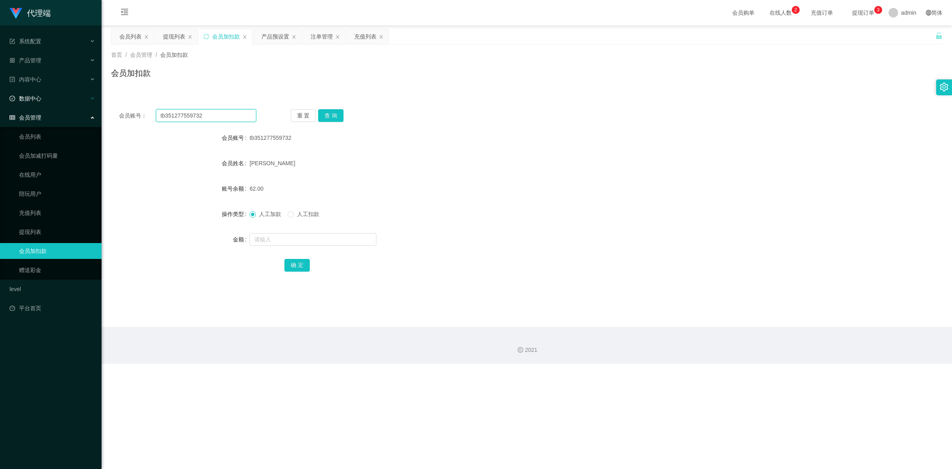
paste input "REXCHAY"
type input "REXCHAY"
click at [332, 115] on button "查 询" at bounding box center [330, 115] width 25 height 13
click at [273, 238] on input "text" at bounding box center [313, 239] width 127 height 13
type input "1"
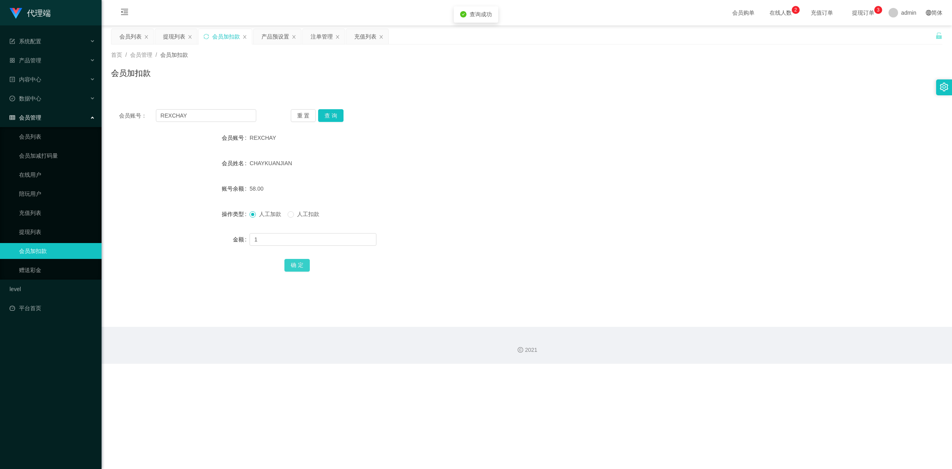
click at [296, 265] on button "确 定" at bounding box center [296, 265] width 25 height 13
click at [582, 202] on form "会员账号 REXCHAY 会员姓名 [PERSON_NAME] 账号余额 58.00 操作类型 人工加款 人工扣款 金额 1 确 定" at bounding box center [527, 201] width 832 height 143
click at [167, 404] on div "代理端 系统配置 系统配置列表 管理员列表 管理员分组 systemPays 产品管理 产品列表 产品预设置 开奖记录 注单管理 即时注单 内容中心 数据中心…" at bounding box center [476, 234] width 952 height 469
click at [161, 296] on main "关闭左侧 关闭右侧 关闭其它 刷新页面 会员列表 提现列表 会员加扣款 产品预设置 注单管理 充值列表 首页 / 会员管理 / 会员加扣款 / 会员加扣款 会…" at bounding box center [527, 175] width 851 height 301
click at [223, 76] on div "会员加扣款" at bounding box center [527, 76] width 832 height 18
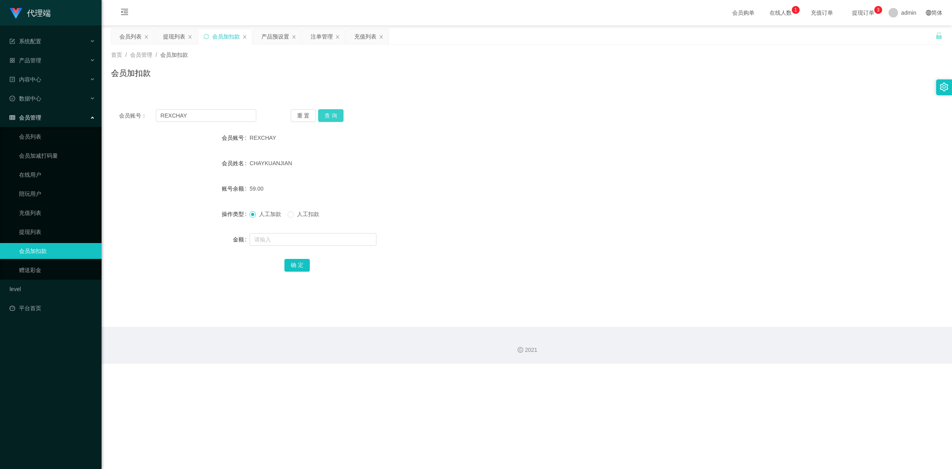
click at [323, 113] on button "查 询" at bounding box center [330, 115] width 25 height 13
click at [618, 108] on div "会员账号： REXCHAY 重 置 查 询 会员账号 REXCHAY 会员姓名 [PERSON_NAME] 账号余额 59.00 操作类型 人工加款 人工扣款…" at bounding box center [527, 195] width 832 height 189
drag, startPoint x: 142, startPoint y: 115, endPoint x: 0, endPoint y: 105, distance: 142.4
click at [0, 105] on section "代理端 系统配置 系统配置列表 管理员列表 管理员分组 systemPays 产品管理 产品列表 产品预设置 开奖记录 注单管理 即时注单 内容中心 数据中心…" at bounding box center [476, 181] width 952 height 363
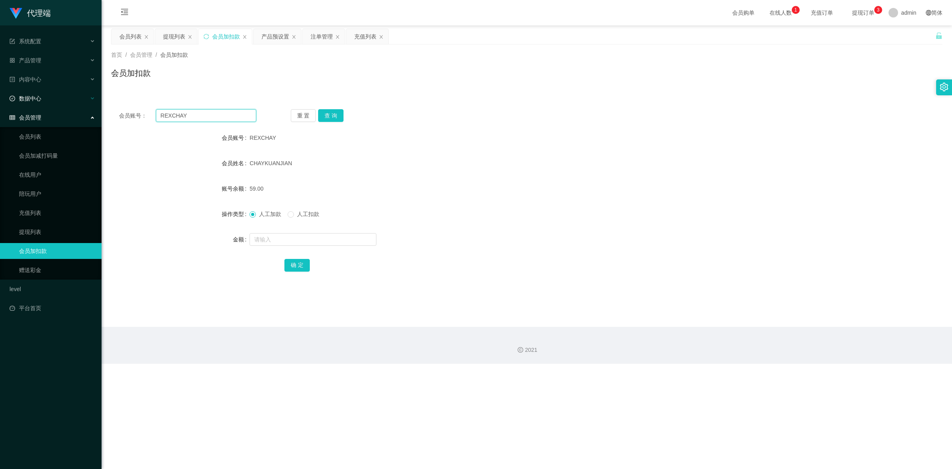
paste input "1234567890"
type input "1234567890"
click at [329, 113] on button "查 询" at bounding box center [330, 115] width 25 height 13
click at [334, 113] on button "查 询" at bounding box center [330, 115] width 25 height 13
drag, startPoint x: 98, startPoint y: 103, endPoint x: 77, endPoint y: 102, distance: 20.7
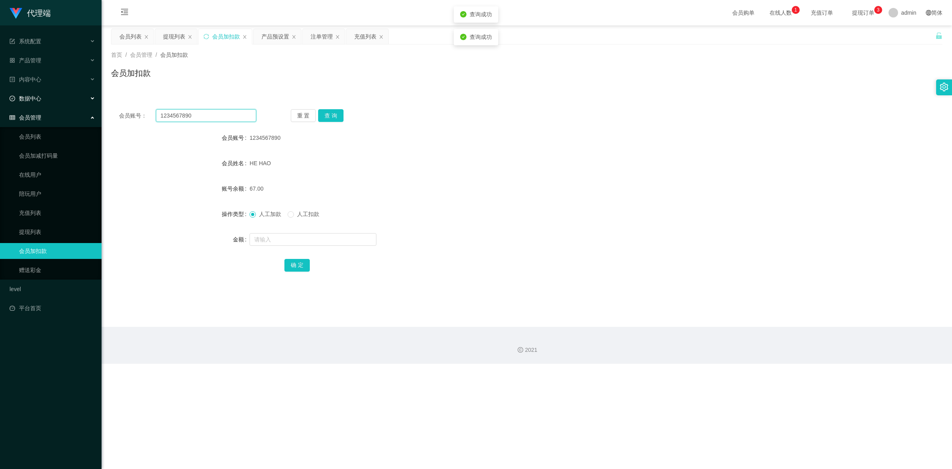
click at [77, 102] on section "代理端 系统配置 系统配置列表 管理员列表 管理员分组 systemPays 产品管理 产品列表 产品预设置 开奖记录 注单管理 即时注单 内容中心 数据中心…" at bounding box center [476, 181] width 952 height 363
click at [268, 241] on input "text" at bounding box center [313, 239] width 127 height 13
type input "1"
click at [295, 263] on button "确 定" at bounding box center [296, 265] width 25 height 13
click at [565, 209] on div "人工加款 人工扣款" at bounding box center [492, 214] width 485 height 16
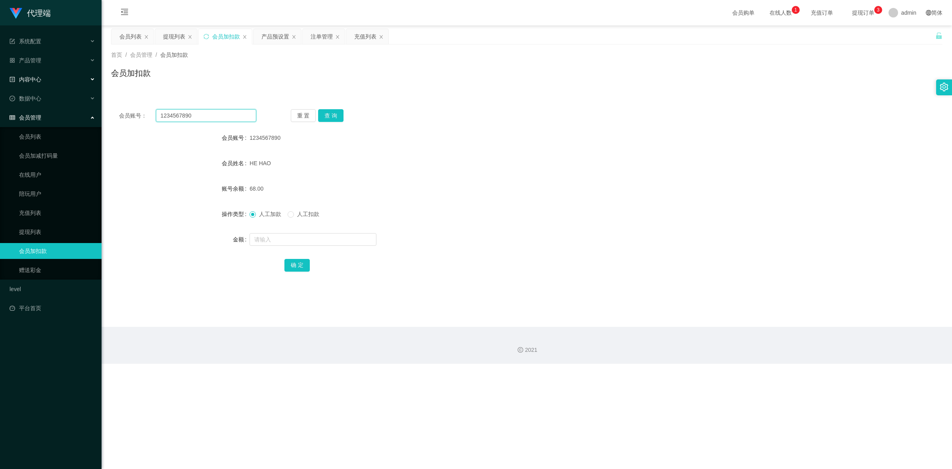
drag, startPoint x: 211, startPoint y: 111, endPoint x: 0, endPoint y: 75, distance: 213.7
click at [0, 75] on section "代理端 系统配置 系统配置列表 管理员列表 管理员分组 systemPays 产品管理 产品列表 产品预设置 开奖记录 注单管理 即时注单 内容中心 数据中心…" at bounding box center [476, 181] width 952 height 363
paste input "REXCHAY"
type input "REXCHAY"
click at [323, 116] on button "查 询" at bounding box center [330, 115] width 25 height 13
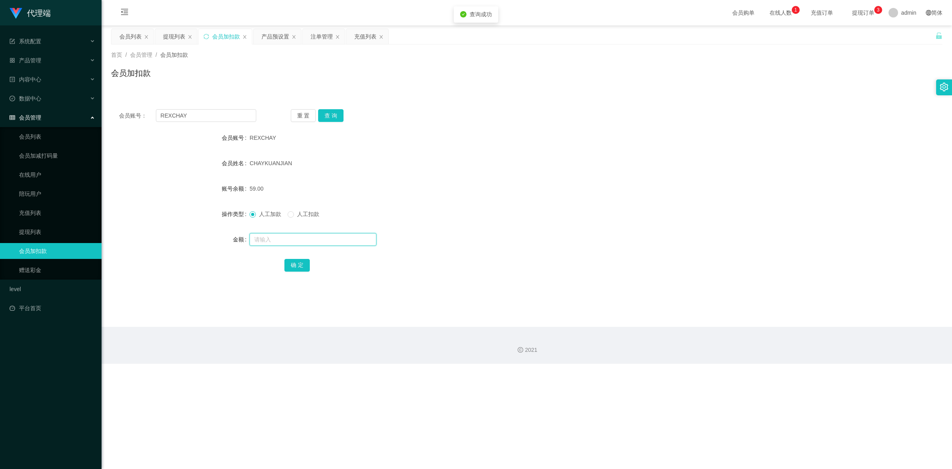
click at [285, 239] on input "text" at bounding box center [313, 239] width 127 height 13
type input "1"
click at [294, 262] on button "确 定" at bounding box center [296, 265] width 25 height 13
click at [578, 206] on div "人工加款 人工扣款" at bounding box center [492, 214] width 485 height 16
click at [130, 40] on div "会员列表" at bounding box center [130, 36] width 22 height 15
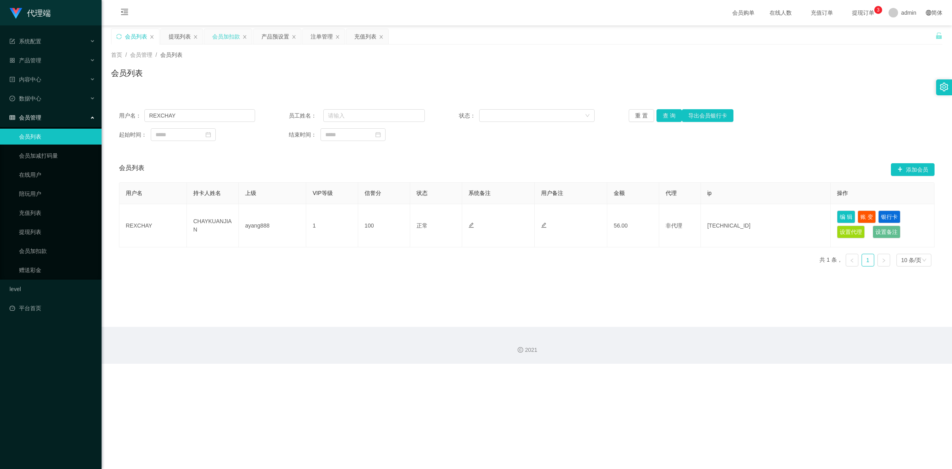
click at [222, 35] on div "会员加扣款" at bounding box center [226, 36] width 28 height 15
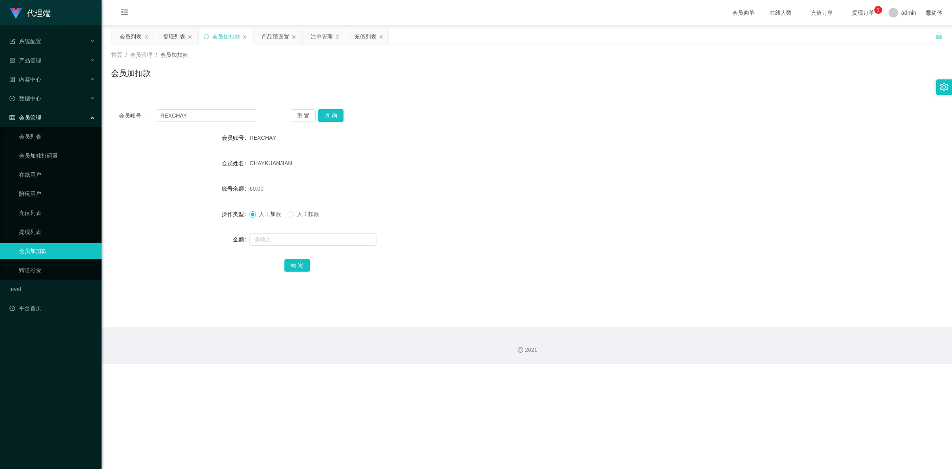
drag, startPoint x: 317, startPoint y: 37, endPoint x: 296, endPoint y: 62, distance: 32.5
click at [317, 37] on div "注单管理" at bounding box center [322, 36] width 22 height 15
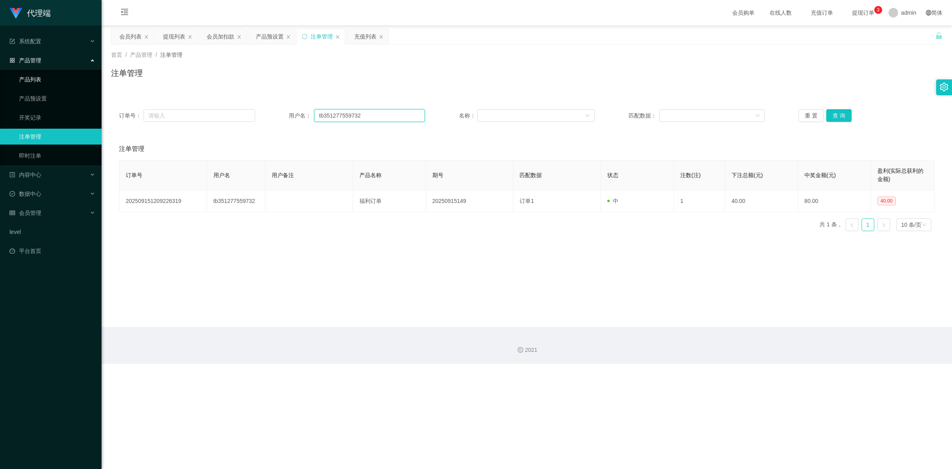
drag, startPoint x: 371, startPoint y: 117, endPoint x: 16, endPoint y: 76, distance: 357.4
click at [0, 70] on section "代理端 系统配置 系统配置列表 管理员列表 管理员分组 systemPays 产品管理 产品列表 产品预设置 开奖记录 注单管理 即时注单 内容中心 数据中心…" at bounding box center [476, 181] width 952 height 363
paste input "REXCHAY"
type input "REXCHAY"
click at [828, 114] on button "查 询" at bounding box center [838, 115] width 25 height 13
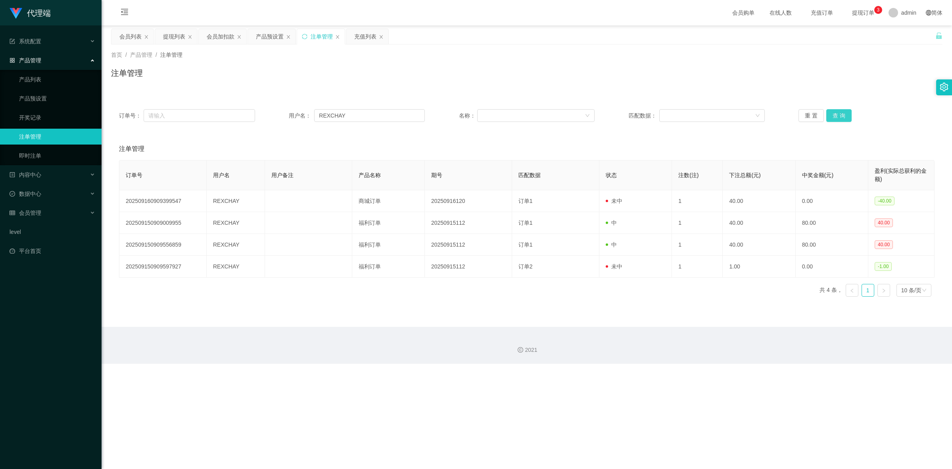
click at [828, 114] on button "查 询" at bounding box center [838, 115] width 25 height 13
click at [771, 80] on div "注单管理" at bounding box center [527, 76] width 832 height 18
click at [765, 71] on div "注单管理" at bounding box center [527, 76] width 832 height 18
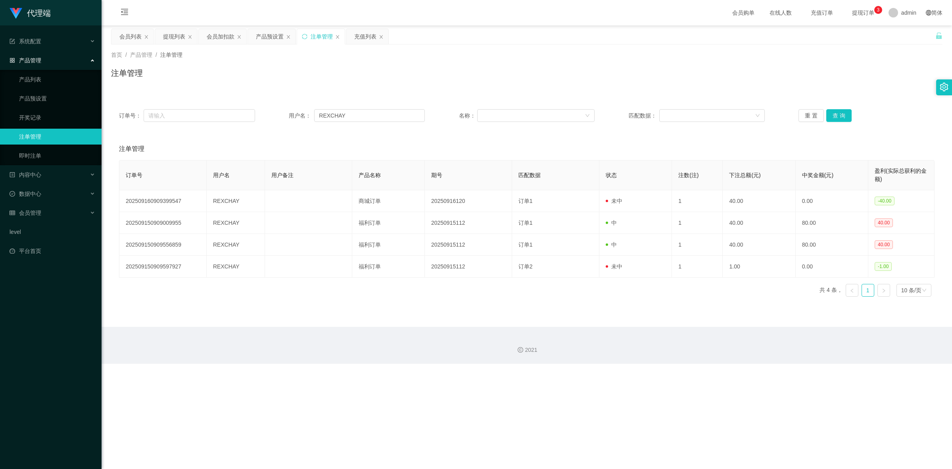
click at [765, 71] on div "注单管理" at bounding box center [527, 76] width 832 height 18
click at [272, 82] on div "注单管理" at bounding box center [527, 76] width 832 height 18
click at [217, 38] on div "会员加扣款" at bounding box center [221, 36] width 28 height 15
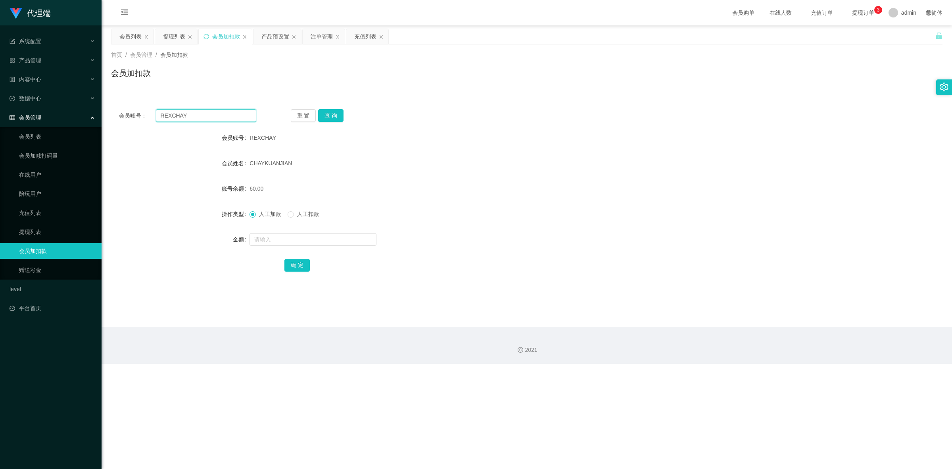
drag, startPoint x: 177, startPoint y: 117, endPoint x: 80, endPoint y: 108, distance: 97.2
click at [80, 108] on section "代理端 系统配置 系统配置列表 管理员列表 管理员分组 systemPays 产品管理 产品列表 产品预设置 开奖记录 注单管理 即时注单 内容中心 数据中心…" at bounding box center [476, 181] width 952 height 363
click at [331, 116] on button "查 询" at bounding box center [330, 115] width 25 height 13
click at [331, 117] on button "查 询" at bounding box center [330, 115] width 25 height 13
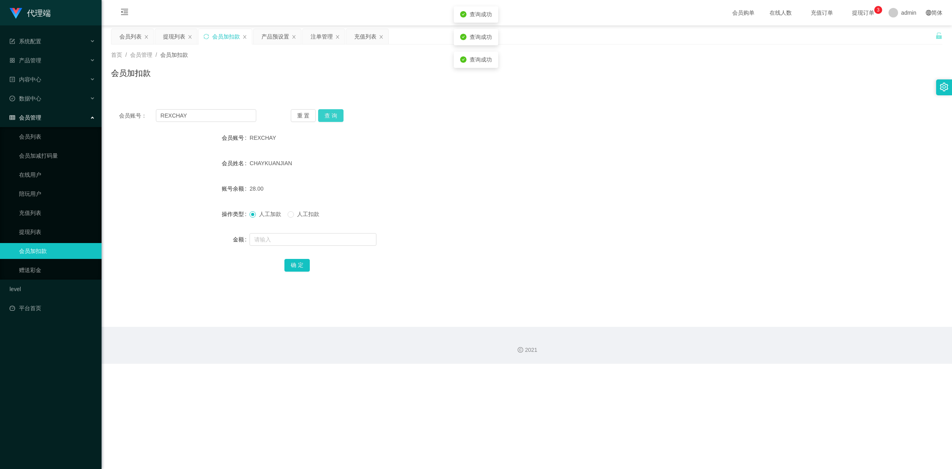
click at [331, 117] on button "查 询" at bounding box center [330, 115] width 25 height 13
click at [290, 85] on div "会员加扣款" at bounding box center [527, 76] width 832 height 18
click at [362, 39] on div "充值列表" at bounding box center [365, 36] width 22 height 15
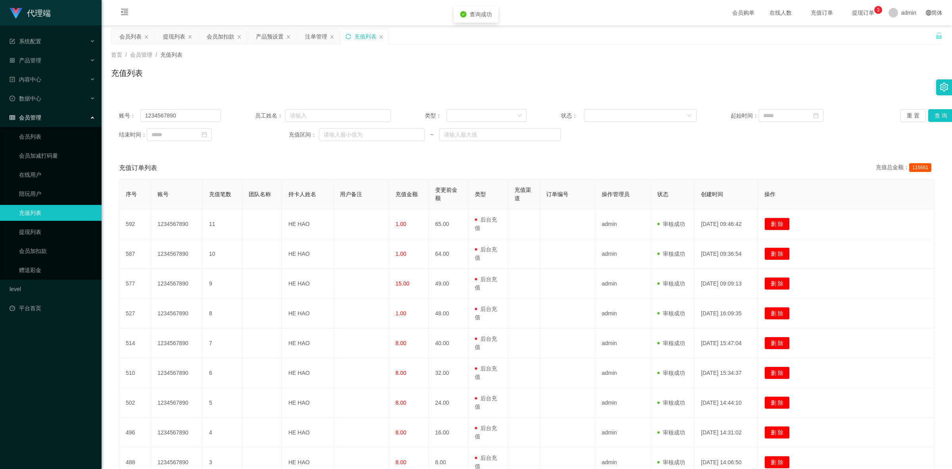
click at [350, 34] on icon "图标: sync" at bounding box center [348, 36] width 5 height 5
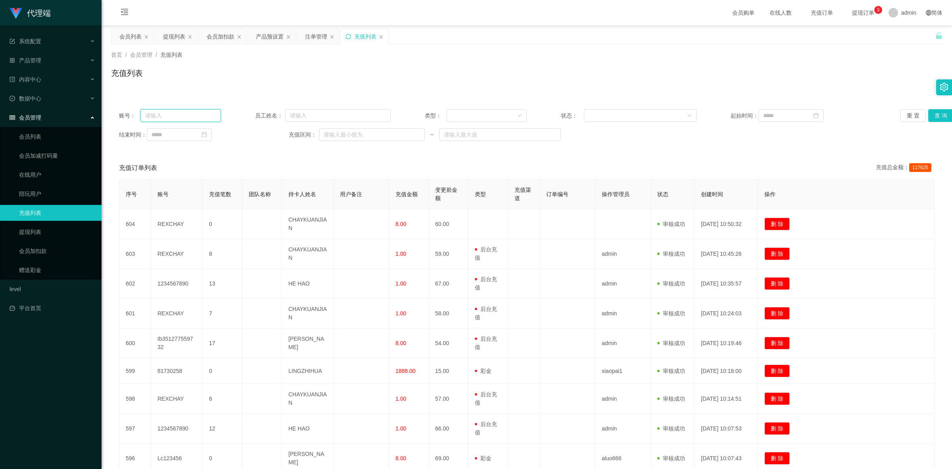
click at [170, 113] on input "text" at bounding box center [180, 115] width 81 height 13
paste input "REXCHAY"
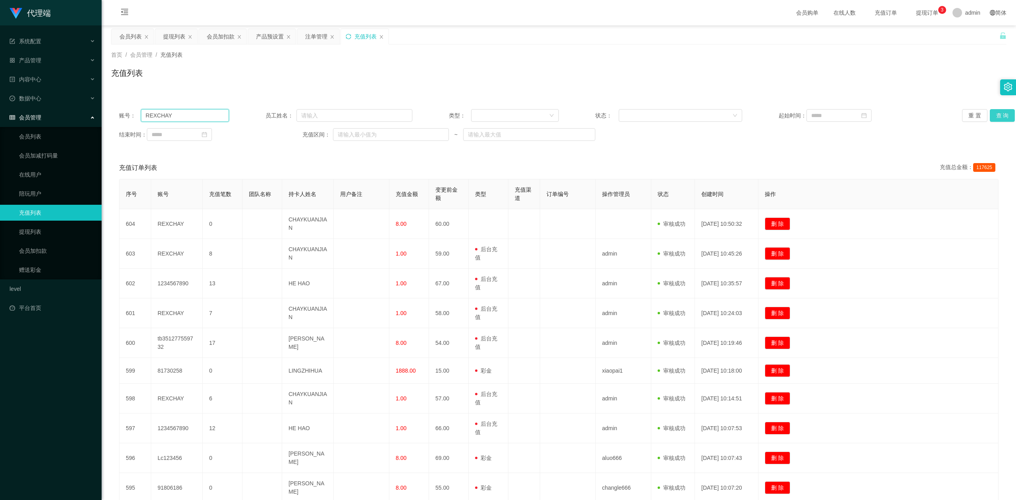
type input "REXCHAY"
click at [846, 117] on button "查 询" at bounding box center [1002, 115] width 25 height 13
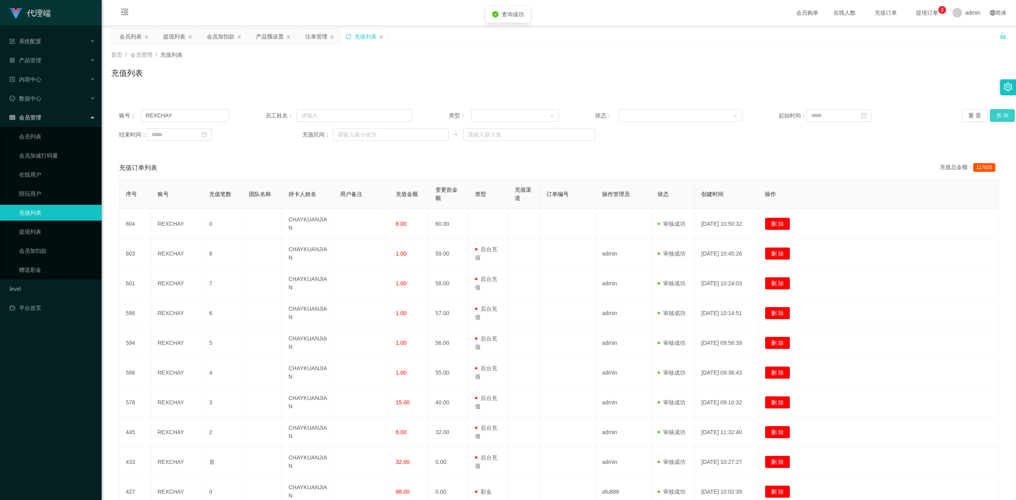
click at [846, 117] on div "重 置 查 询" at bounding box center [1035, 115] width 146 height 13
drag, startPoint x: 309, startPoint y: 33, endPoint x: 294, endPoint y: 83, distance: 52.2
click at [309, 33] on div "注单管理" at bounding box center [316, 36] width 22 height 15
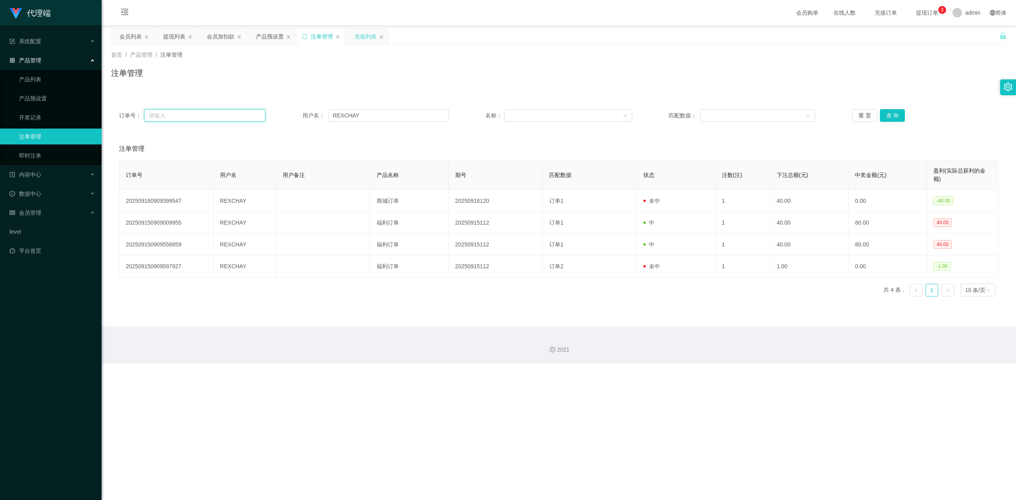
click at [218, 117] on input "text" at bounding box center [204, 115] width 121 height 13
paste input "REXCHAY"
type input "REXCHAY"
drag, startPoint x: 224, startPoint y: 110, endPoint x: 0, endPoint y: 113, distance: 224.2
click at [0, 113] on section "代理端 系统配置 系统配置列表 管理员列表 管理员分组 systemPays 产品管理 产品列表 产品预设置 开奖记录 注单管理 即时注单 内容中心 数据中心…" at bounding box center [508, 181] width 1016 height 363
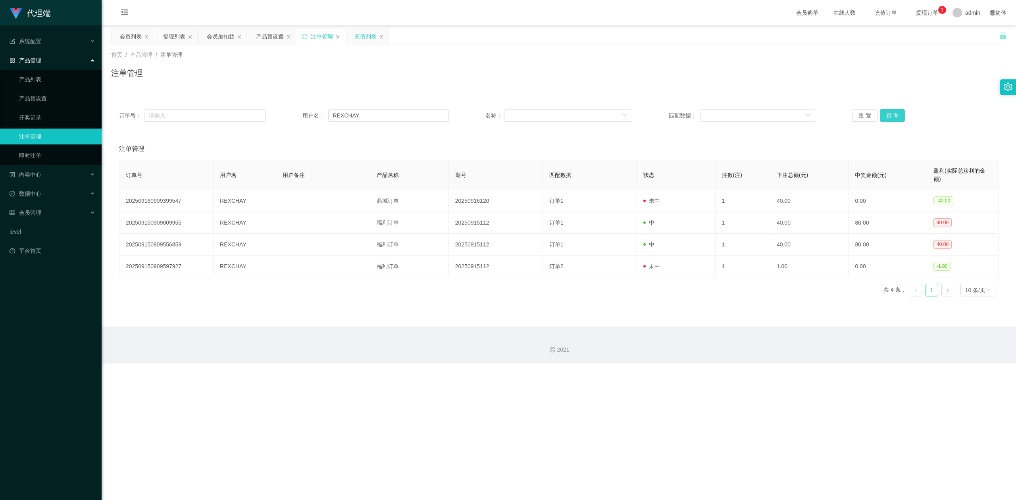
click at [846, 117] on button "查 询" at bounding box center [892, 115] width 25 height 13
click at [846, 111] on button "查 询" at bounding box center [892, 115] width 25 height 13
click at [846, 111] on div "重 置 查 询" at bounding box center [925, 115] width 146 height 13
click at [846, 111] on button "查 询" at bounding box center [892, 115] width 25 height 13
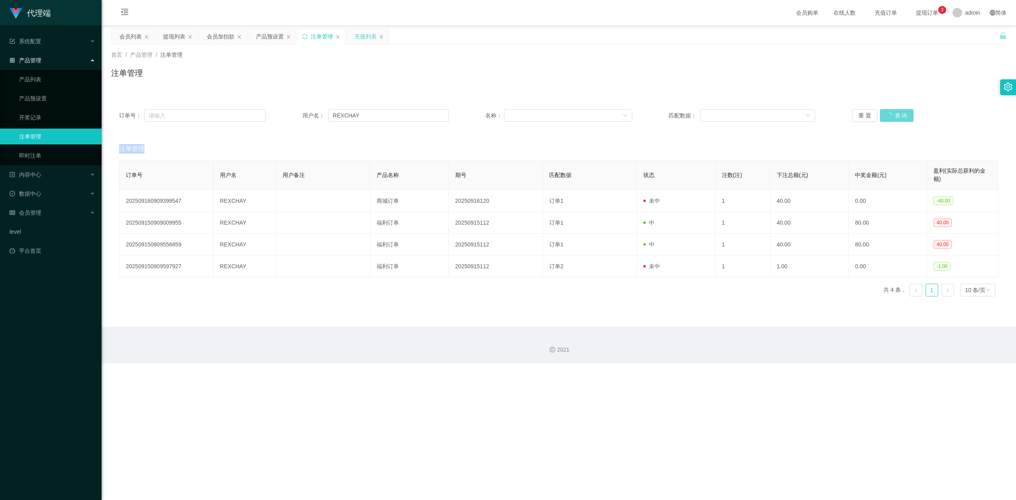
click at [846, 111] on div "重 置 查 询" at bounding box center [925, 115] width 146 height 13
click at [846, 111] on button "查 询" at bounding box center [892, 115] width 25 height 13
click at [846, 111] on div "重 置 查 询" at bounding box center [925, 115] width 146 height 13
click at [846, 111] on button "查 询" at bounding box center [892, 115] width 25 height 13
click at [846, 111] on div "重 置 查 询" at bounding box center [925, 115] width 146 height 13
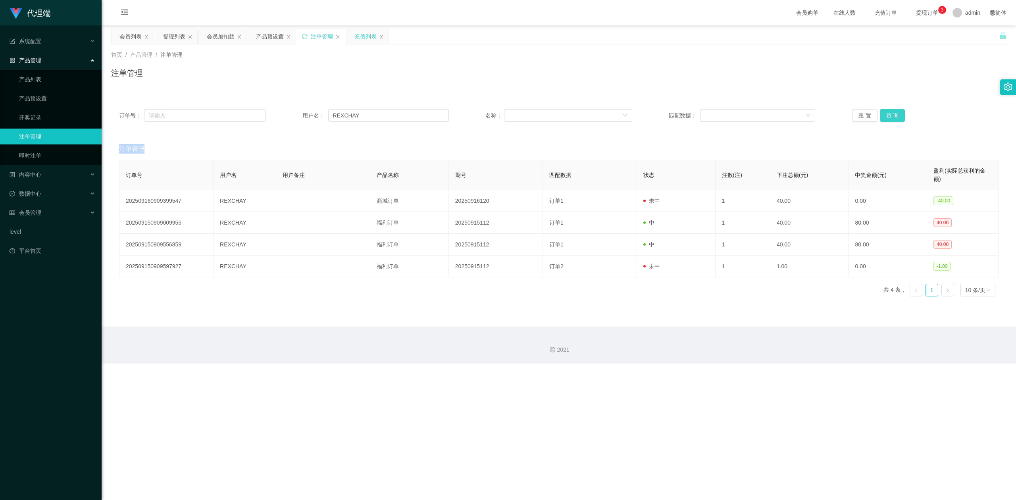
click at [846, 111] on button "查 询" at bounding box center [892, 115] width 25 height 13
click at [846, 111] on div "重 置 查 询" at bounding box center [925, 115] width 146 height 13
click at [846, 111] on button "查 询" at bounding box center [892, 115] width 25 height 13
click at [846, 111] on div "重 置 查 询" at bounding box center [925, 115] width 146 height 13
click at [846, 111] on button "查 询" at bounding box center [892, 115] width 25 height 13
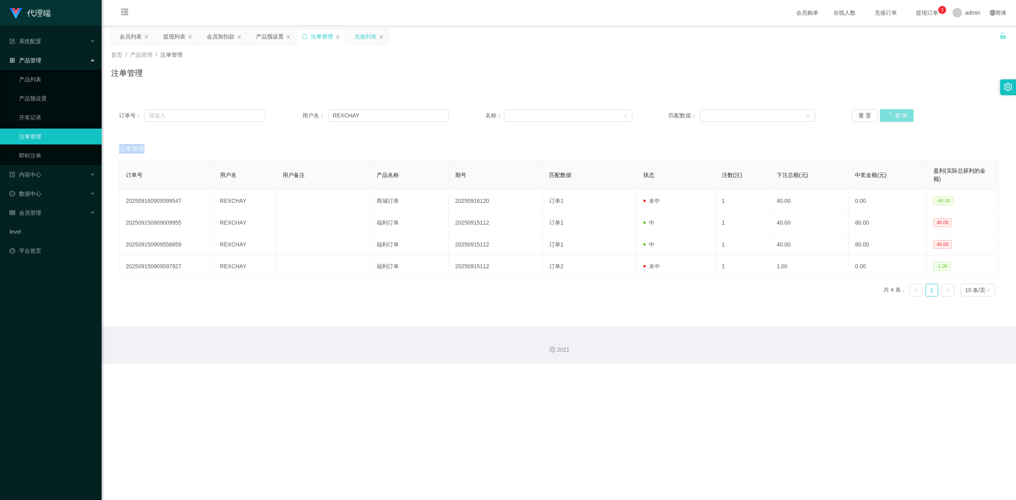
click at [846, 111] on button "查 询" at bounding box center [897, 115] width 34 height 13
click at [846, 111] on div "重 置 查 询" at bounding box center [925, 115] width 146 height 13
click at [846, 111] on button "查 询" at bounding box center [892, 115] width 25 height 13
click at [846, 111] on div "重 置 查 询" at bounding box center [925, 115] width 146 height 13
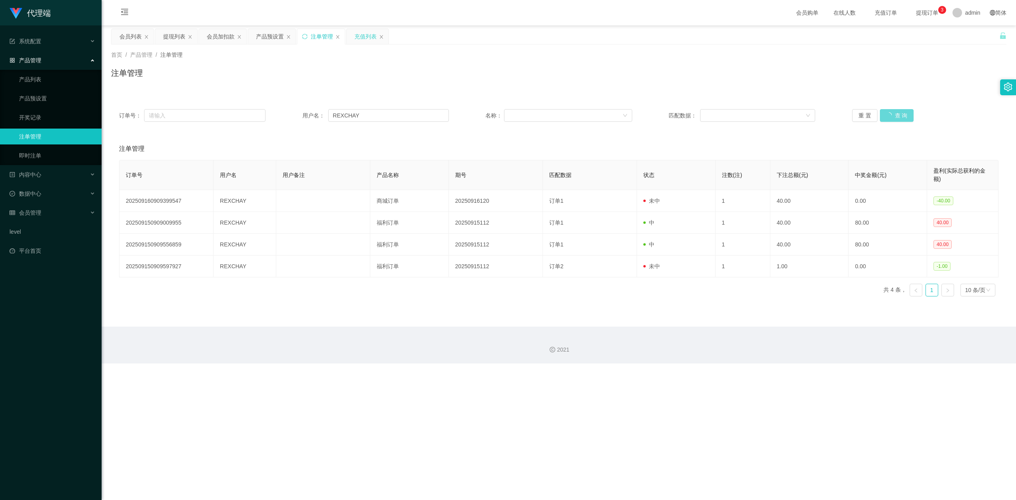
click at [528, 59] on div "首页 / 产品管理 / 注单管理 /" at bounding box center [558, 55] width 895 height 8
drag, startPoint x: 225, startPoint y: 38, endPoint x: 218, endPoint y: 50, distance: 13.8
click at [225, 38] on div "会员加扣款" at bounding box center [221, 36] width 28 height 15
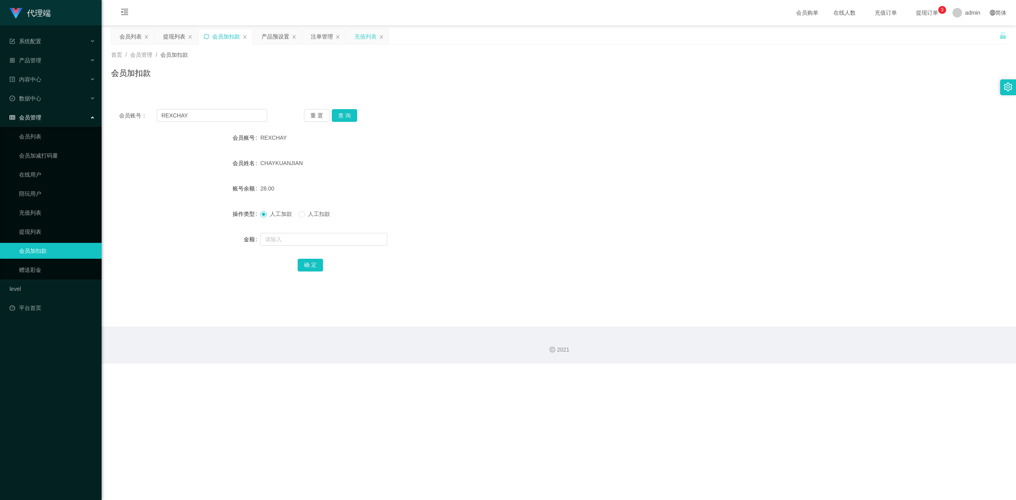
click at [207, 34] on icon "图标: sync" at bounding box center [207, 37] width 6 height 6
click at [193, 119] on input "text" at bounding box center [212, 115] width 110 height 13
paste input "REXCHAY"
type input "REXCHAY"
click at [338, 110] on button "查 询" at bounding box center [344, 115] width 25 height 13
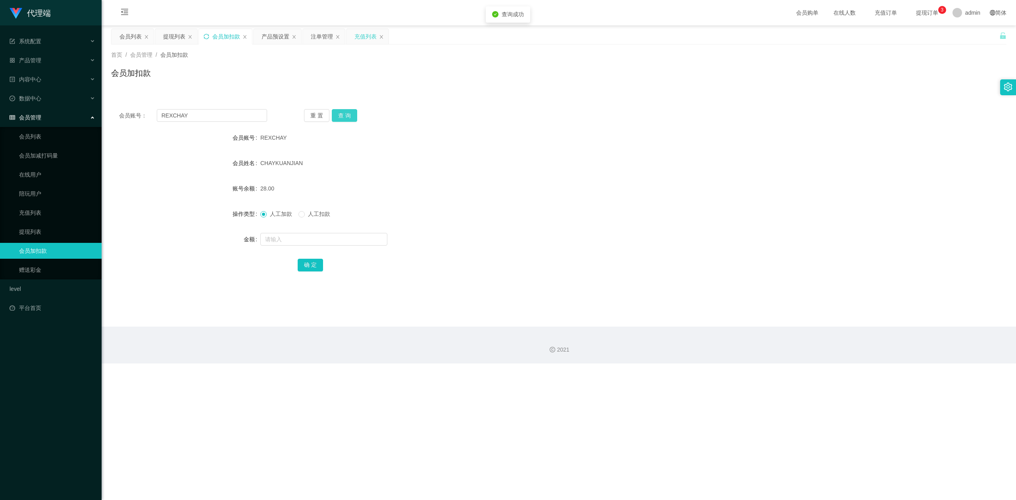
click at [338, 110] on button "查 询" at bounding box center [344, 115] width 25 height 13
click at [469, 133] on div "REXCHAY" at bounding box center [521, 138] width 522 height 16
click at [538, 152] on form "会员账号 REXCHAY 会员姓名 [PERSON_NAME] 账号余额 28.00 操作类型 人工加款 人工扣款 金额 确 定" at bounding box center [558, 201] width 895 height 143
drag, startPoint x: 777, startPoint y: 151, endPoint x: 797, endPoint y: 146, distance: 20.9
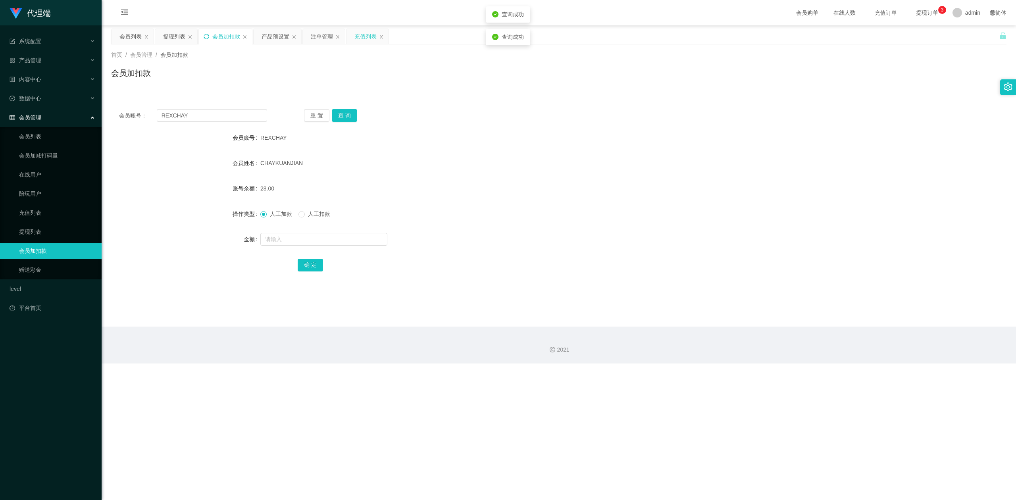
click at [778, 151] on form "会员账号 REXCHAY 会员姓名 [PERSON_NAME] 账号余额 28.00 操作类型 人工加款 人工扣款 金额 确 定" at bounding box center [558, 201] width 895 height 143
click at [206, 37] on icon "图标: sync" at bounding box center [207, 37] width 6 height 6
click at [209, 117] on input "text" at bounding box center [212, 115] width 110 height 13
paste input "✅新人关注价：每单 S$ 5 🟣 VIP 关注价：每单 S$ 8 🟢SVIP关注价：每单 S$ 15 累计完成【6单】 结算 S$30 需要结算请发送【结算】…"
type input "✅新人关注价：每单 S$ 5 🟣 VIP 关注价：每单 S$ 8 🟢SVIP关注价：每单 S$ 15 累计完成【6单】 结算 S$30 需要结算请发送【结算】…"
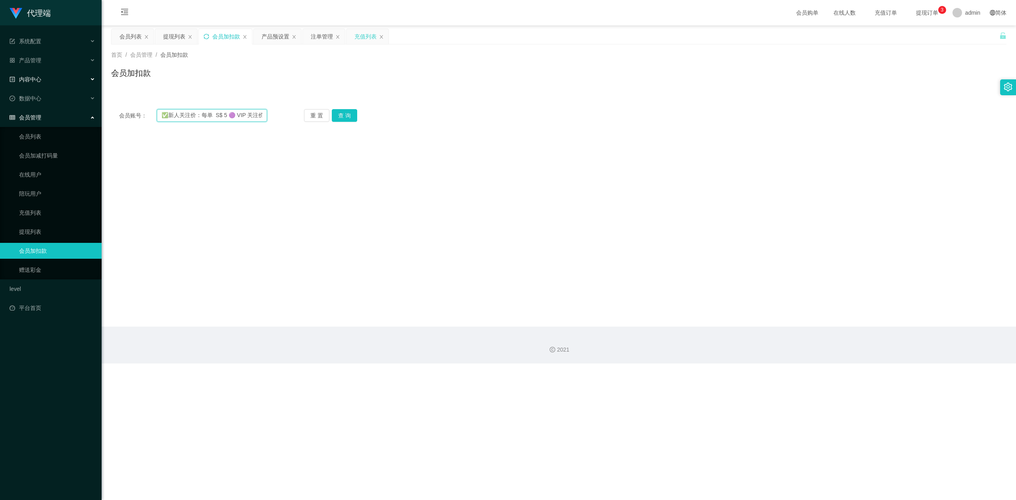
drag, startPoint x: 263, startPoint y: 116, endPoint x: 0, endPoint y: 71, distance: 266.4
click at [0, 71] on section "代理端 系统配置 系统配置列表 管理员列表 管理员分组 systemPays 产品管理 产品列表 产品预设置 开奖记录 注单管理 即时注单 内容中心 数据中心…" at bounding box center [508, 181] width 1016 height 363
drag, startPoint x: 207, startPoint y: 120, endPoint x: 8, endPoint y: 95, distance: 200.3
click at [0, 96] on section "代理端 系统配置 系统配置列表 管理员列表 管理员分组 systemPays 产品管理 产品列表 产品预设置 开奖记录 注单管理 即时注单 内容中心 数据中心…" at bounding box center [508, 181] width 1016 height 363
drag, startPoint x: 624, startPoint y: 144, endPoint x: 869, endPoint y: 69, distance: 255.9
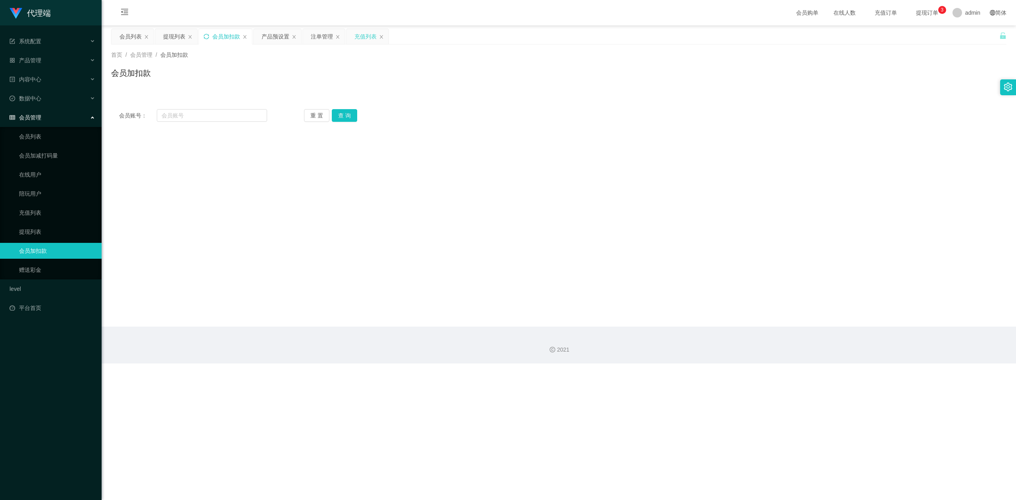
click at [625, 144] on main "关闭左侧 关闭右侧 关闭其它 刷新页面 会员列表 提现列表 会员加扣款 产品预设置 注单管理 充值列表 首页 / 会员管理 / 会员加扣款 / 会员加扣款 会…" at bounding box center [559, 175] width 914 height 301
click at [846, 66] on div "首页 / 会员管理 / 会员加扣款 / 会员加扣款" at bounding box center [558, 68] width 895 height 35
click at [313, 33] on div "注单管理" at bounding box center [322, 36] width 22 height 15
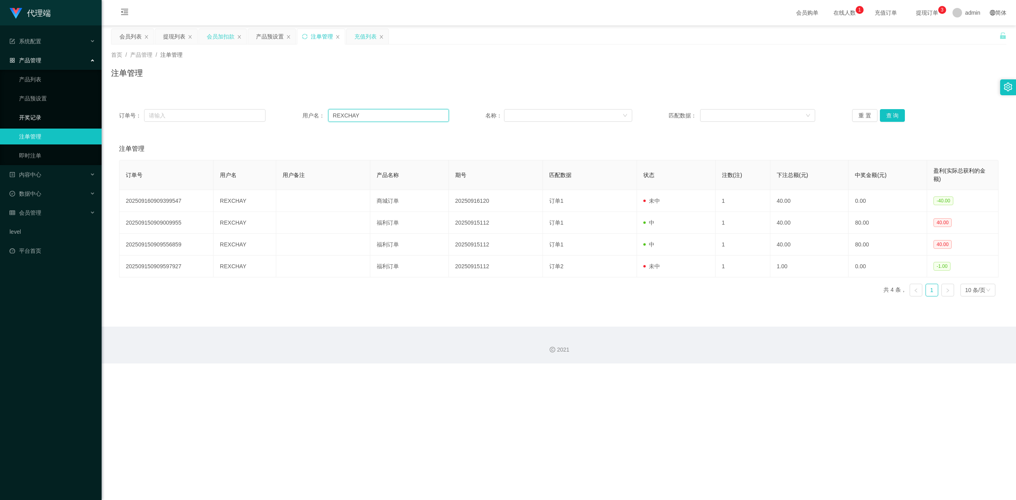
drag, startPoint x: 306, startPoint y: 119, endPoint x: 80, endPoint y: 110, distance: 226.3
click at [80, 110] on section "代理端 系统配置 系统配置列表 管理员列表 管理员分组 systemPays 产品管理 产品列表 产品预设置 开奖记录 注单管理 即时注单 内容中心 数据中心…" at bounding box center [508, 181] width 1016 height 363
click at [846, 113] on button "查 询" at bounding box center [892, 115] width 25 height 13
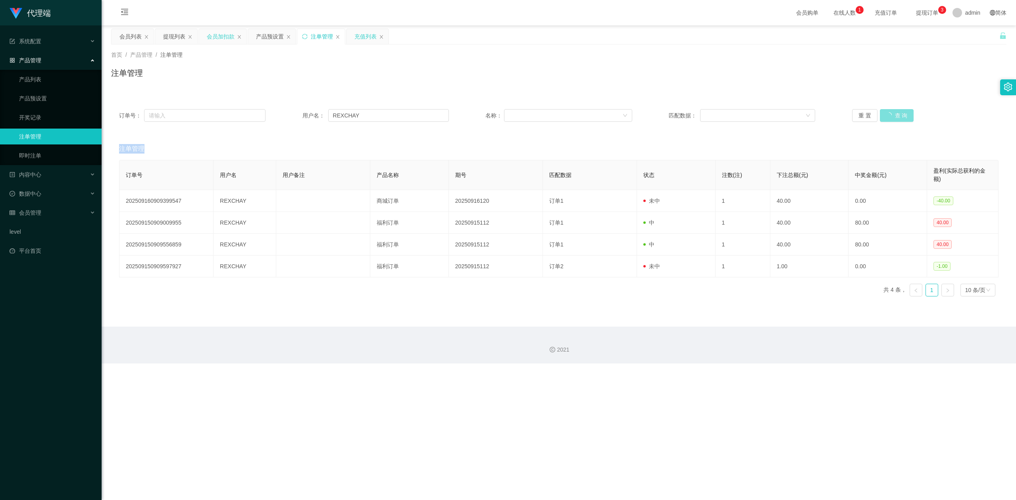
click at [846, 113] on div "重 置 查 询" at bounding box center [925, 115] width 146 height 13
click at [846, 113] on button "查 询" at bounding box center [892, 115] width 25 height 13
drag, startPoint x: 913, startPoint y: 82, endPoint x: 918, endPoint y: 74, distance: 9.3
click at [846, 80] on div "注单管理" at bounding box center [558, 76] width 895 height 18
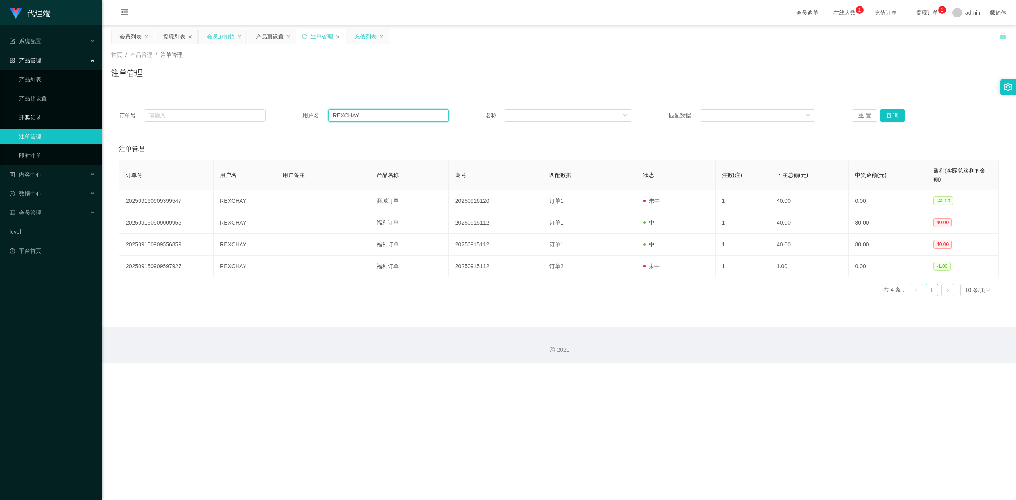
drag, startPoint x: 387, startPoint y: 115, endPoint x: 0, endPoint y: 110, distance: 387.3
click at [0, 110] on section "代理端 系统配置 系统配置列表 管理员列表 管理员分组 systemPays 产品管理 产品列表 产品预设置 开奖记录 注单管理 即时注单 内容中心 数据中心…" at bounding box center [508, 181] width 1016 height 363
click at [225, 37] on div "会员加扣款" at bounding box center [221, 36] width 28 height 15
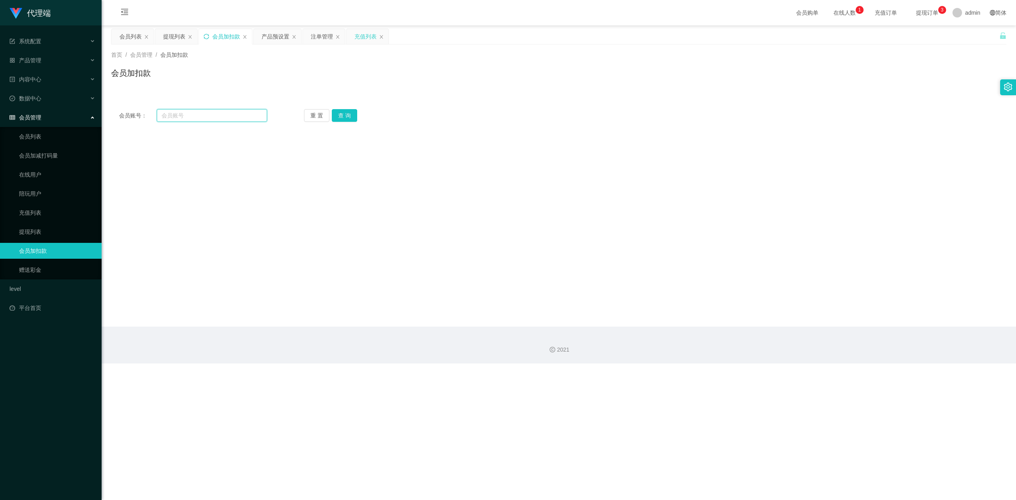
click at [205, 115] on input "text" at bounding box center [212, 115] width 110 height 13
paste input "REXCHAY"
type input "REXCHAY"
click at [335, 115] on button "查 询" at bounding box center [344, 115] width 25 height 13
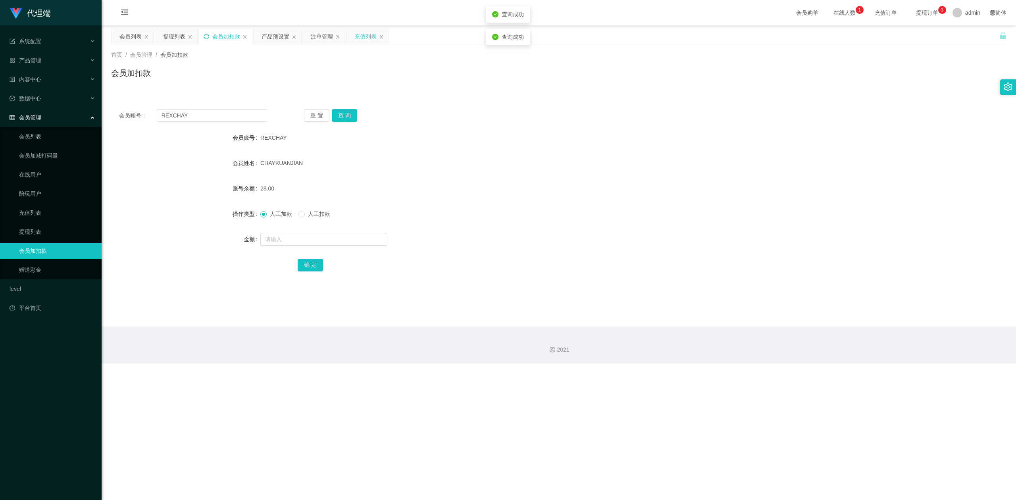
drag, startPoint x: 446, startPoint y: 102, endPoint x: 502, endPoint y: 90, distance: 56.9
click at [448, 102] on div "会员账号： REXCHAY 重 置 查 询 会员账号 REXCHAY 会员姓名 [PERSON_NAME] 账号余额 28.00 操作类型 人工加款 人工扣款…" at bounding box center [558, 195] width 895 height 189
